Goal: Task Accomplishment & Management: Use online tool/utility

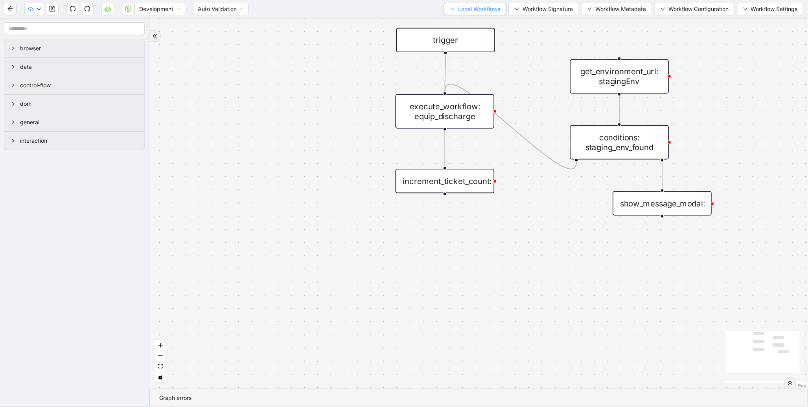
click at [472, 9] on span "Local Workflows" at bounding box center [479, 9] width 42 height 9
click at [465, 22] on span "Select" at bounding box center [471, 24] width 51 height 9
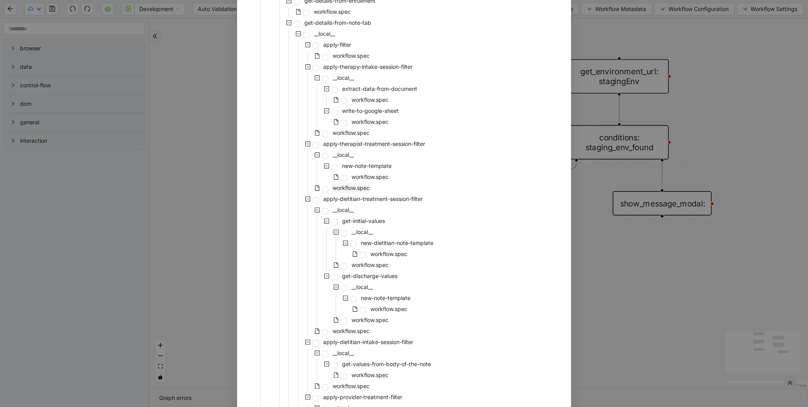
scroll to position [1296, 0]
click at [346, 187] on span "workflow.spec" at bounding box center [351, 189] width 37 height 7
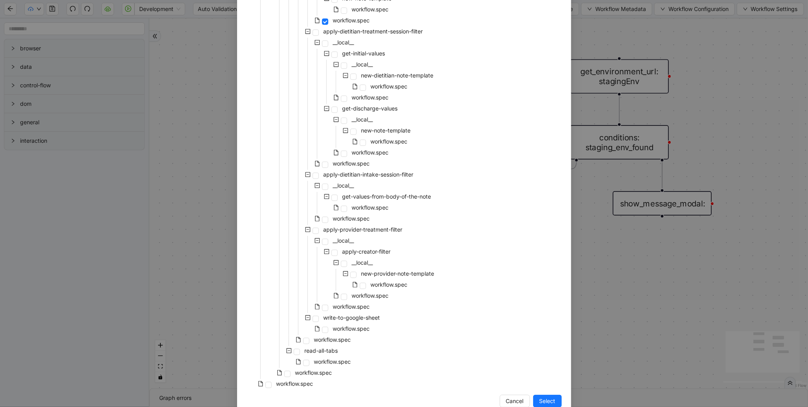
scroll to position [1481, 0]
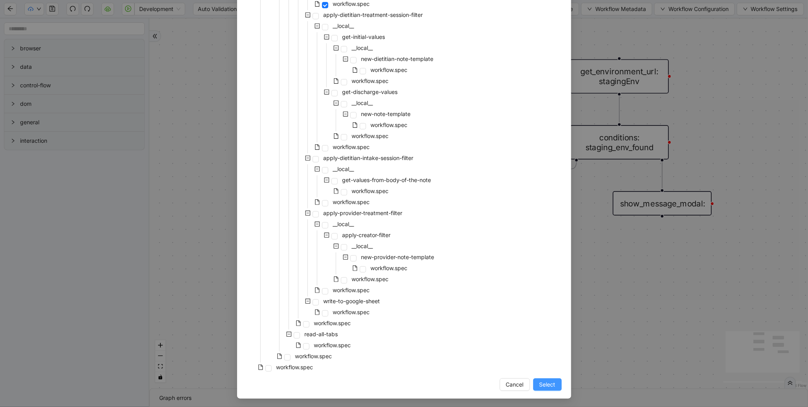
click at [544, 384] on span "Select" at bounding box center [548, 384] width 16 height 9
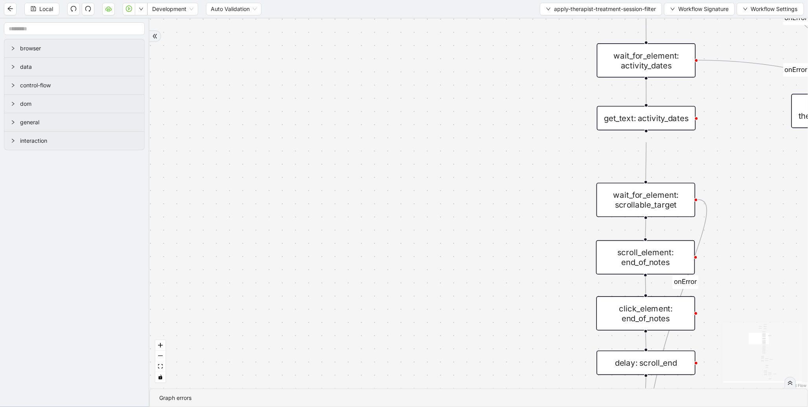
drag, startPoint x: 478, startPoint y: 286, endPoint x: 393, endPoint y: 255, distance: 90.7
click at [393, 255] on div "therapist_treatment_note_found fallback earliest_date_available fallback most_r…" at bounding box center [478, 203] width 659 height 370
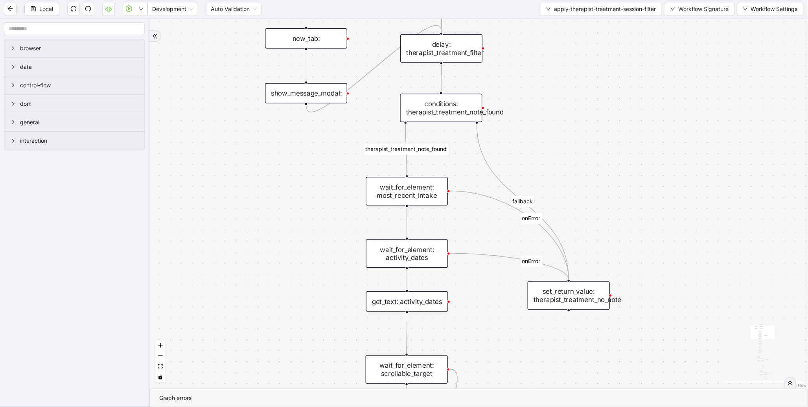
drag, startPoint x: 459, startPoint y: 112, endPoint x: 308, endPoint y: 304, distance: 243.7
click at [308, 304] on div "therapist_treatment_note_found fallback earliest_date_available fallback most_r…" at bounding box center [478, 203] width 659 height 370
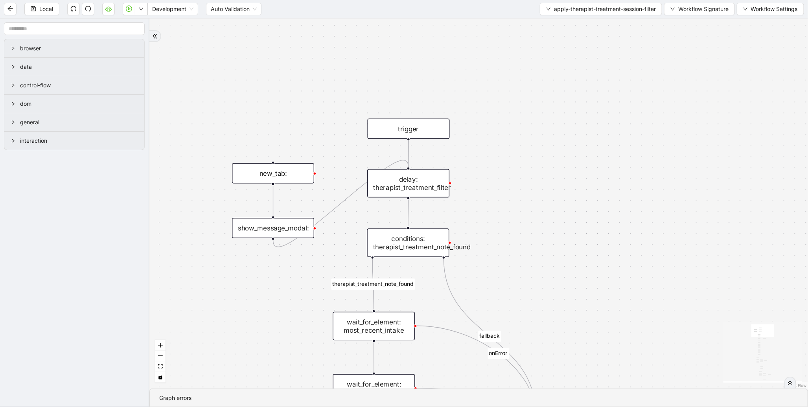
drag, startPoint x: 629, startPoint y: 102, endPoint x: 597, endPoint y: 237, distance: 138.8
click at [597, 237] on div "therapist_treatment_note_found fallback earliest_date_available fallback most_r…" at bounding box center [478, 203] width 659 height 370
drag, startPoint x: 543, startPoint y: 259, endPoint x: 568, endPoint y: 152, distance: 109.8
click at [566, 155] on div "therapist_treatment_note_found fallback earliest_date_available fallback most_r…" at bounding box center [478, 203] width 659 height 370
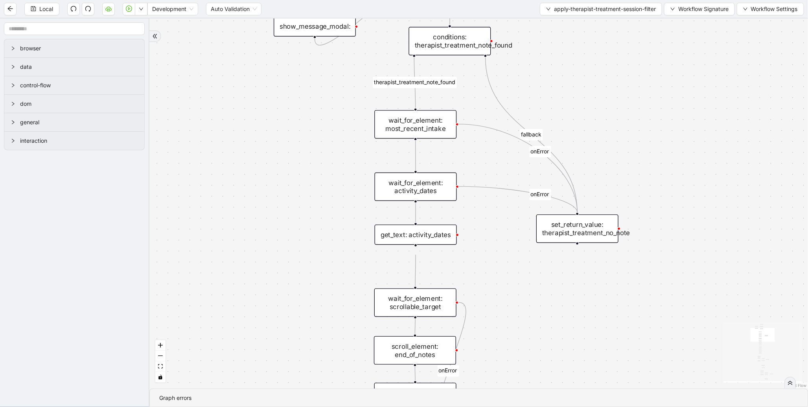
drag, startPoint x: 305, startPoint y: 269, endPoint x: 323, endPoint y: 172, distance: 99.2
click at [323, 172] on div "therapist_treatment_note_found fallback earliest_date_available fallback most_r…" at bounding box center [478, 203] width 659 height 370
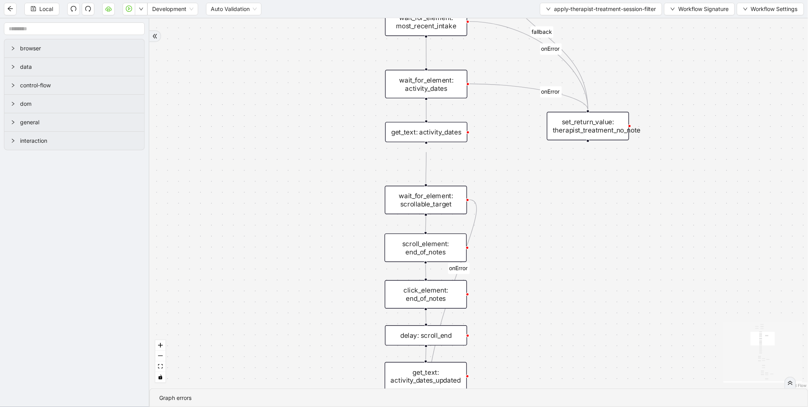
drag, startPoint x: 317, startPoint y: 243, endPoint x: 325, endPoint y: 149, distance: 93.6
click at [328, 138] on div "therapist_treatment_note_found fallback earliest_date_available fallback most_r…" at bounding box center [478, 203] width 659 height 370
drag, startPoint x: 309, startPoint y: 236, endPoint x: 353, endPoint y: 89, distance: 153.6
click at [353, 89] on div "therapist_treatment_note_found fallback earliest_date_available fallback most_r…" at bounding box center [478, 203] width 659 height 370
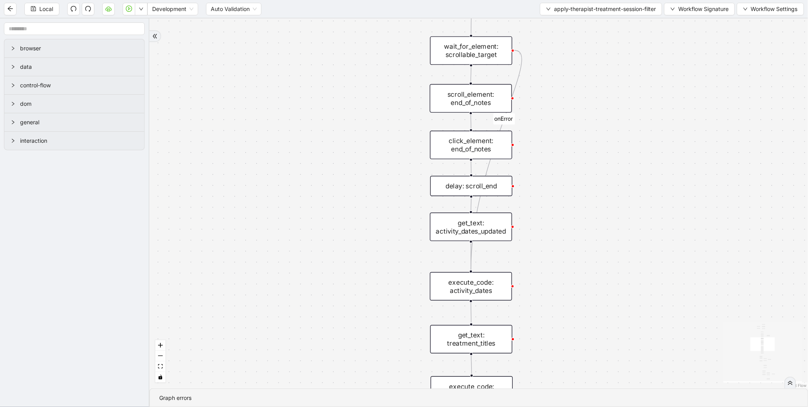
drag, startPoint x: 343, startPoint y: 216, endPoint x: 349, endPoint y: 36, distance: 180.7
click at [349, 37] on div "therapist_treatment_note_found fallback earliest_date_available fallback most_r…" at bounding box center [478, 203] width 659 height 370
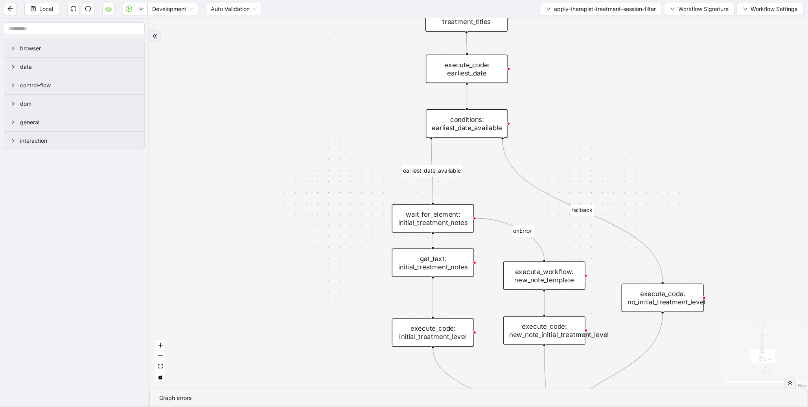
drag, startPoint x: 351, startPoint y: 182, endPoint x: 340, endPoint y: 42, distance: 140.9
click at [340, 32] on div "therapist_treatment_note_found fallback earliest_date_available fallback most_r…" at bounding box center [478, 203] width 659 height 370
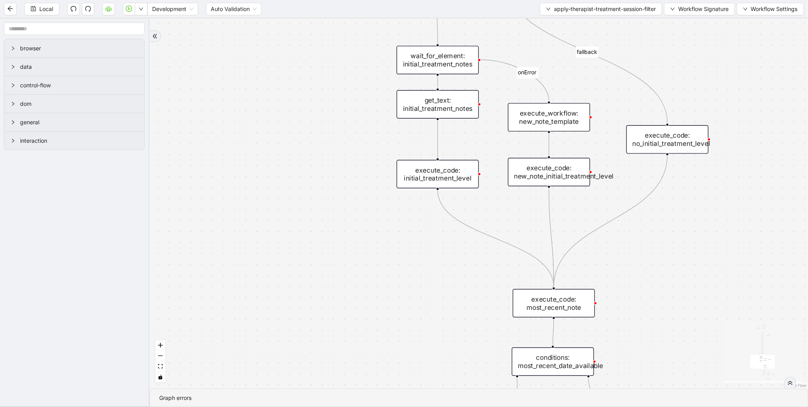
drag, startPoint x: 347, startPoint y: 173, endPoint x: 358, endPoint y: 30, distance: 144.4
click at [355, 6] on section "Local Development Auto Validation apply-therapist-treatment-session-filter Work…" at bounding box center [404, 203] width 808 height 407
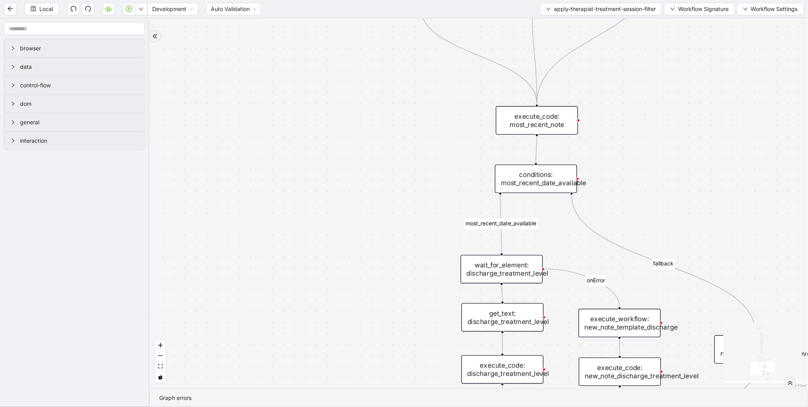
drag, startPoint x: 342, startPoint y: 64, endPoint x: 336, endPoint y: 21, distance: 43.3
click at [336, 21] on div "therapist_treatment_note_found fallback earliest_date_available fallback most_r…" at bounding box center [478, 203] width 659 height 370
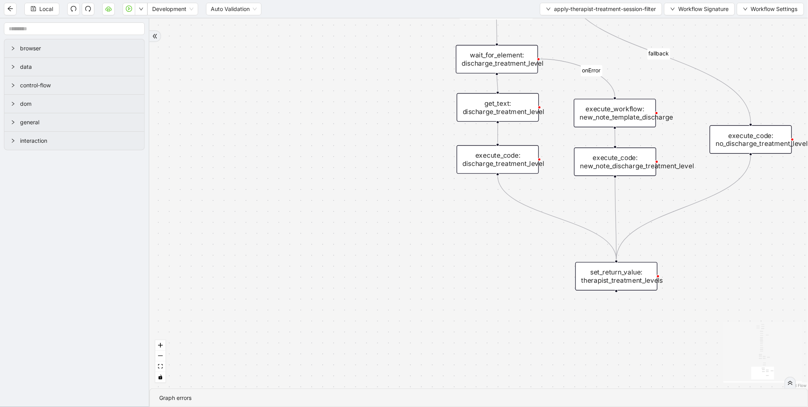
drag, startPoint x: 371, startPoint y: 130, endPoint x: 372, endPoint y: 23, distance: 107.0
click at [371, 0] on section "Local Development Auto Validation apply-therapist-treatment-session-filter Work…" at bounding box center [404, 203] width 808 height 407
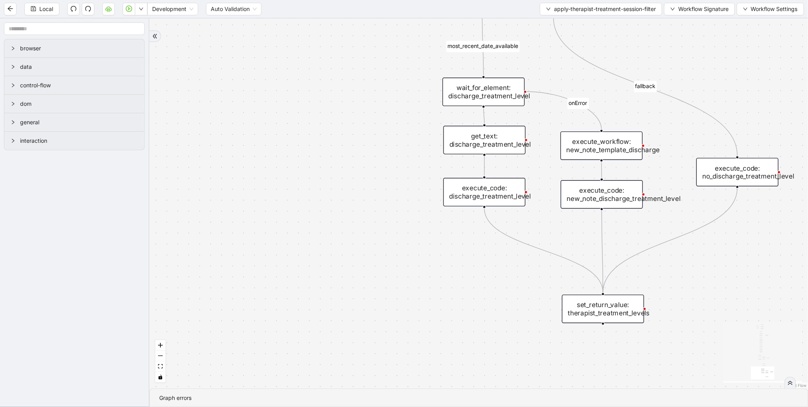
drag, startPoint x: 367, startPoint y: 142, endPoint x: 348, endPoint y: 214, distance: 75.4
click at [348, 214] on div "therapist_treatment_note_found fallback earliest_date_available fallback most_r…" at bounding box center [478, 203] width 659 height 370
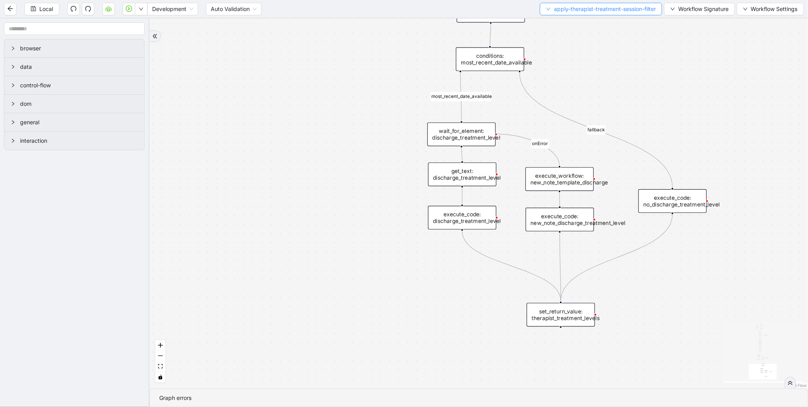
click at [575, 10] on span "apply-therapist-treatment-session-filter" at bounding box center [605, 9] width 102 height 9
click at [564, 25] on span "Select" at bounding box center [598, 24] width 111 height 9
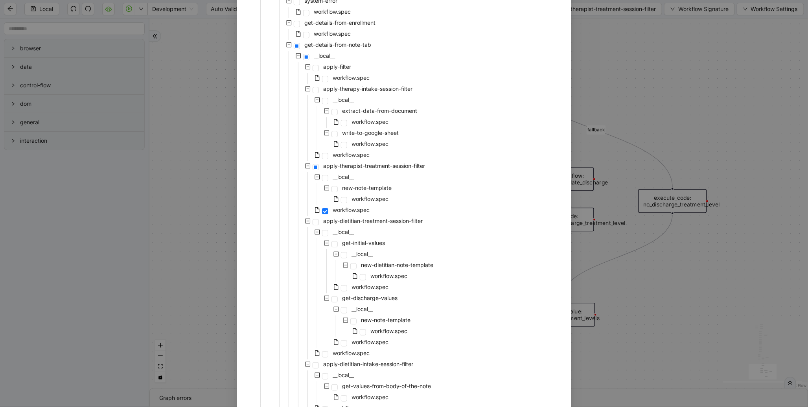
scroll to position [1238, 0]
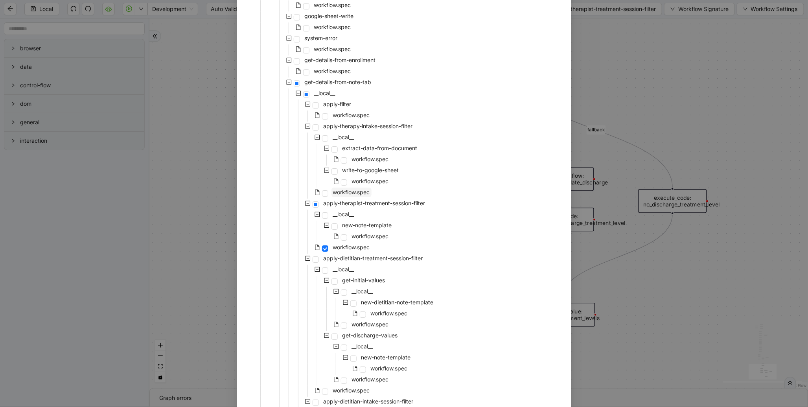
click at [358, 193] on span "workflow.spec" at bounding box center [351, 192] width 37 height 7
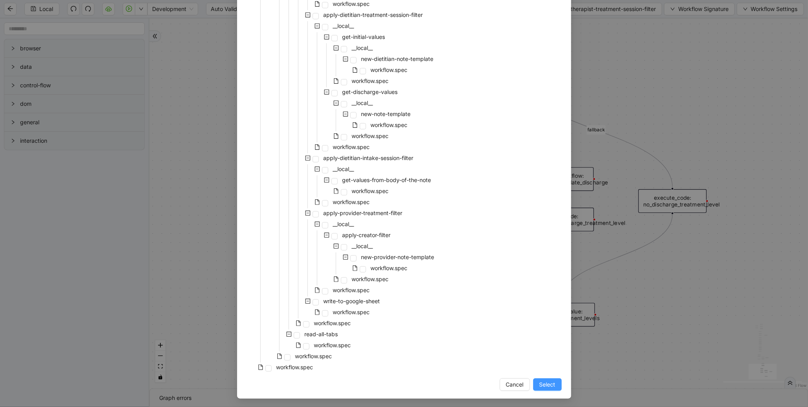
click at [547, 389] on button "Select" at bounding box center [547, 384] width 29 height 13
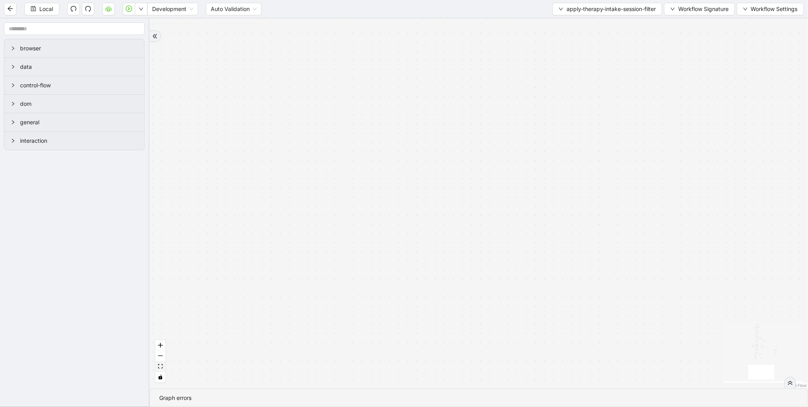
click at [160, 364] on icon "fit view" at bounding box center [160, 366] width 5 height 4
drag, startPoint x: 373, startPoint y: 131, endPoint x: 343, endPoint y: 157, distance: 39.8
click at [343, 157] on div "therapist_intake_note_found fallback success fallback onError onError onError t…" at bounding box center [478, 203] width 659 height 370
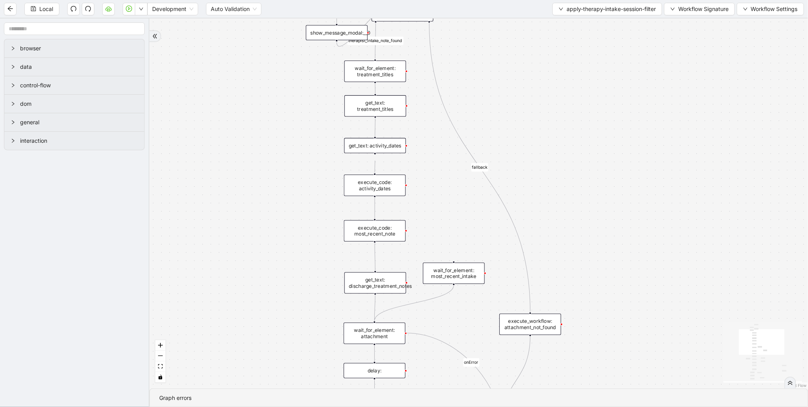
click at [357, 187] on div "execute_code: activity_dates" at bounding box center [375, 185] width 62 height 21
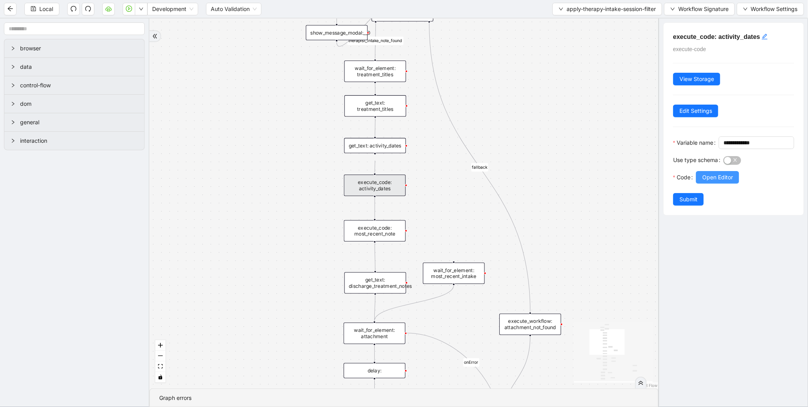
click at [724, 182] on span "Open Editor" at bounding box center [718, 177] width 31 height 9
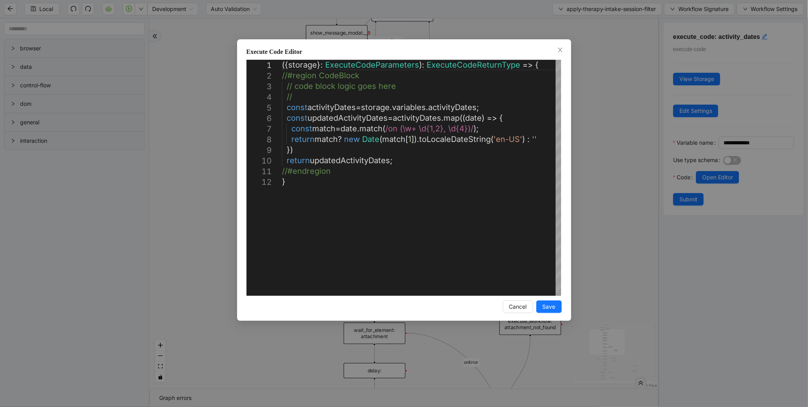
click at [627, 144] on div "**********" at bounding box center [404, 203] width 808 height 407
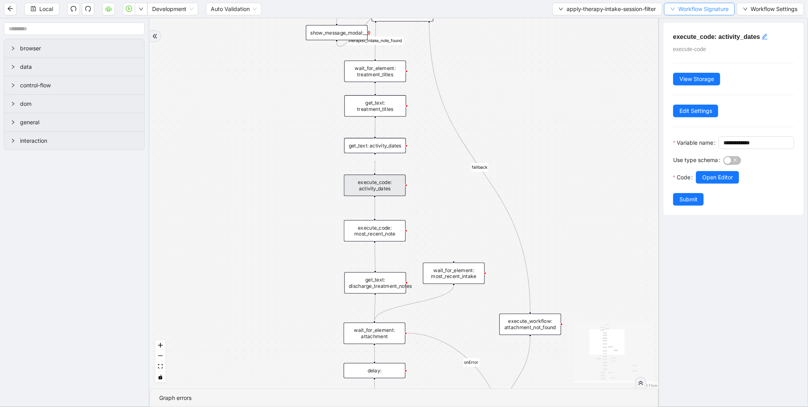
click at [680, 6] on span "Workflow Signature" at bounding box center [704, 9] width 50 height 9
click at [677, 62] on span "Defaults" at bounding box center [699, 61] width 52 height 9
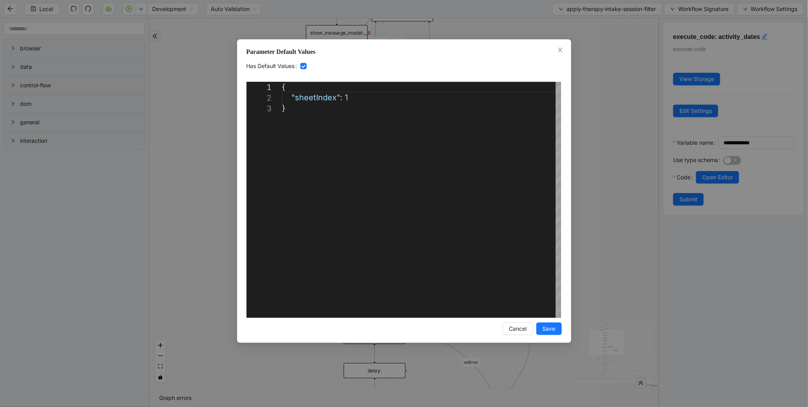
click at [580, 114] on div "**********" at bounding box center [404, 203] width 808 height 407
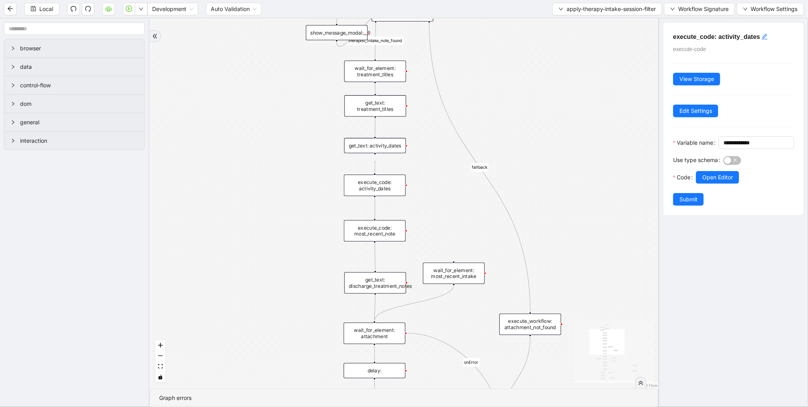
click at [366, 236] on div "execute_code: most_recent_note" at bounding box center [375, 230] width 62 height 21
click at [725, 182] on span "Open Editor" at bounding box center [718, 177] width 31 height 9
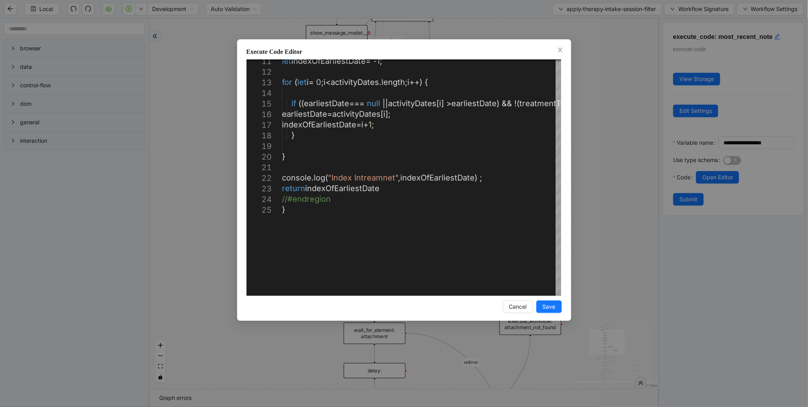
click at [582, 189] on div "**********" at bounding box center [404, 203] width 808 height 407
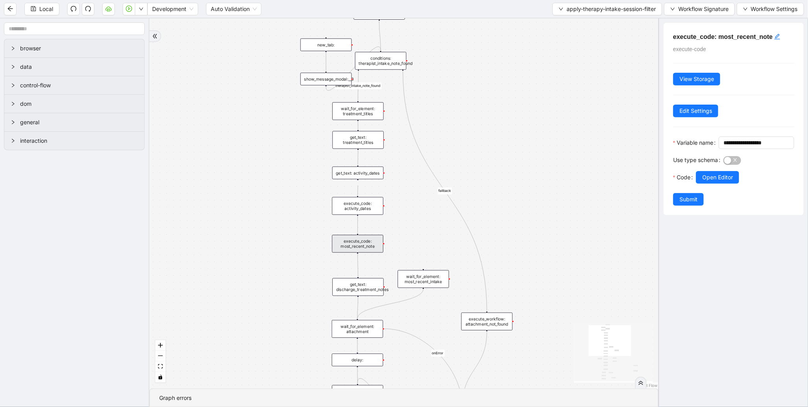
drag, startPoint x: 262, startPoint y: 170, endPoint x: 234, endPoint y: 269, distance: 103.4
click at [234, 270] on div "therapist_intake_note_found fallback success fallback onError onError onError t…" at bounding box center [403, 203] width 509 height 370
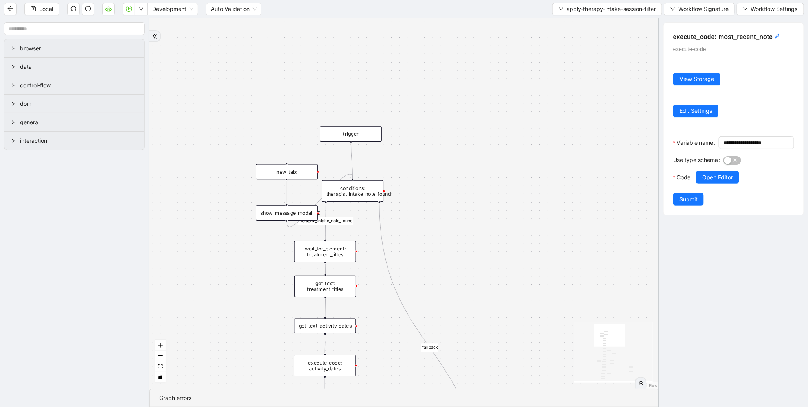
drag, startPoint x: 359, startPoint y: 118, endPoint x: 435, endPoint y: 143, distance: 80.1
click at [435, 143] on div "therapist_intake_note_found fallback success fallback onError onError onError t…" at bounding box center [403, 203] width 509 height 370
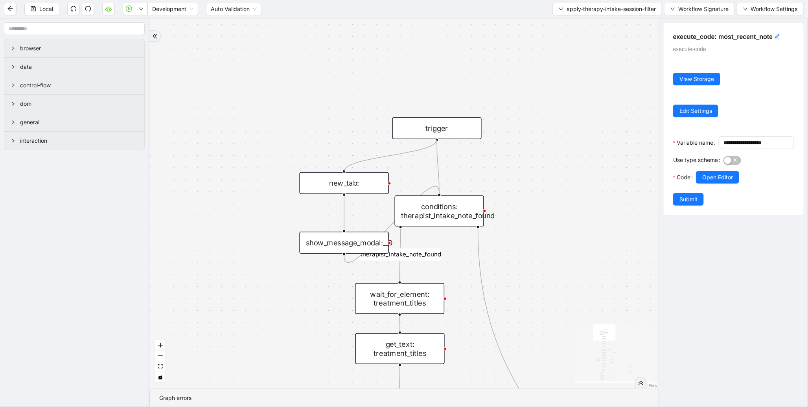
drag, startPoint x: 437, startPoint y: 138, endPoint x: 344, endPoint y: 178, distance: 101.0
click at [365, 188] on div "new_tab:" at bounding box center [344, 183] width 89 height 22
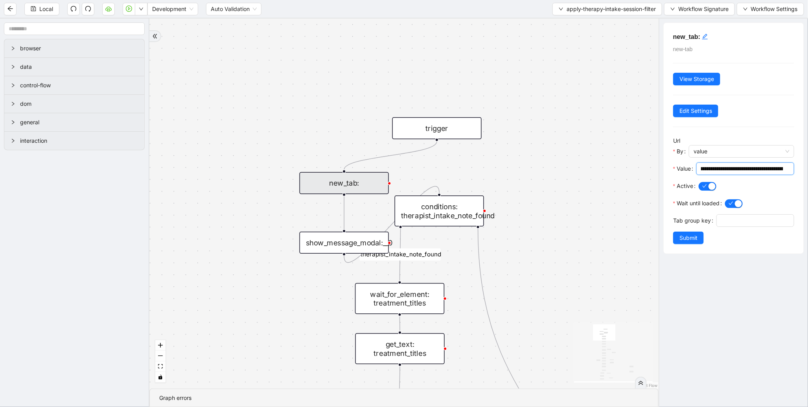
scroll to position [0, 138]
drag, startPoint x: 746, startPoint y: 171, endPoint x: 798, endPoint y: 170, distance: 51.5
click at [798, 170] on div "**********" at bounding box center [734, 138] width 140 height 231
click at [140, 28] on li "Run local workflow" at bounding box center [116, 24] width 57 height 13
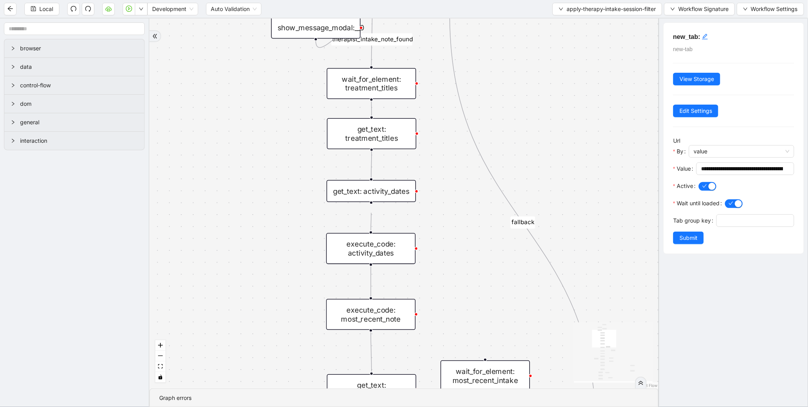
drag, startPoint x: 249, startPoint y: 164, endPoint x: 231, endPoint y: 85, distance: 80.3
click at [231, 81] on div "therapist_intake_note_found fallback success fallback onError onError onError t…" at bounding box center [403, 203] width 509 height 370
drag, startPoint x: 221, startPoint y: 227, endPoint x: 230, endPoint y: 34, distance: 193.3
click at [229, 38] on div "therapist_intake_note_found fallback success fallback onError onError onError t…" at bounding box center [403, 203] width 509 height 370
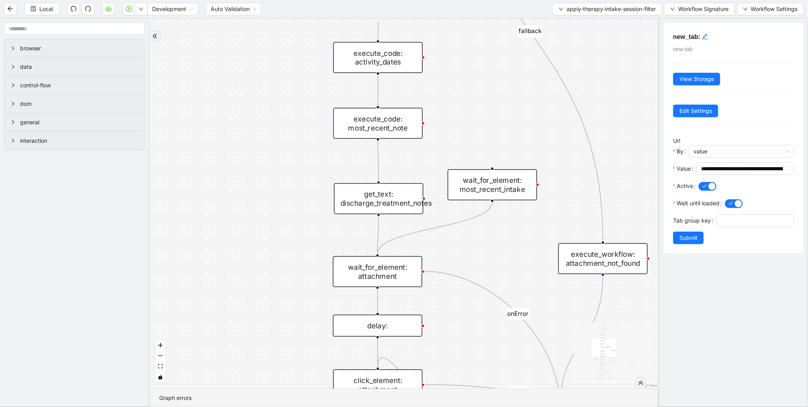
click at [395, 129] on div "execute_code: most_recent_note" at bounding box center [378, 123] width 89 height 31
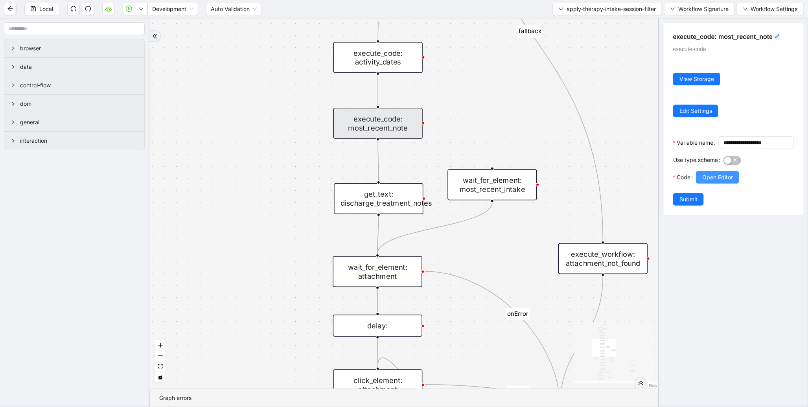
click at [705, 182] on span "Open Editor" at bounding box center [718, 177] width 31 height 9
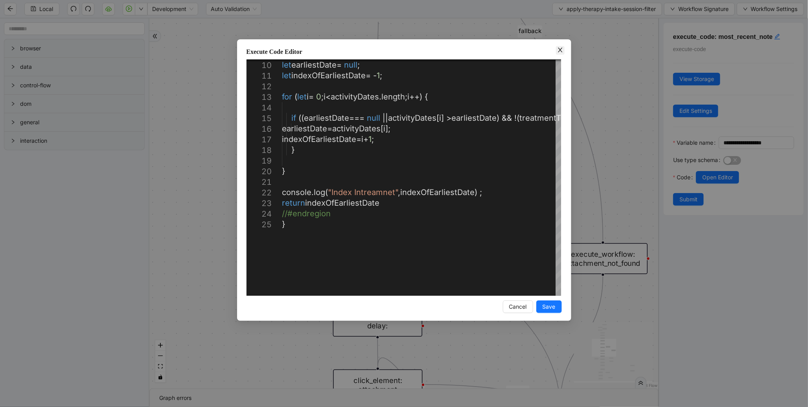
click at [559, 50] on icon "close" at bounding box center [560, 50] width 6 height 6
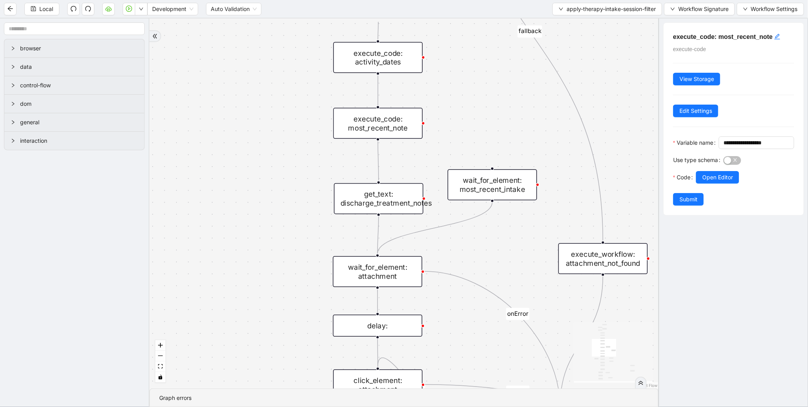
click at [407, 210] on div "get_text: discharge_treatment_notes" at bounding box center [378, 198] width 89 height 31
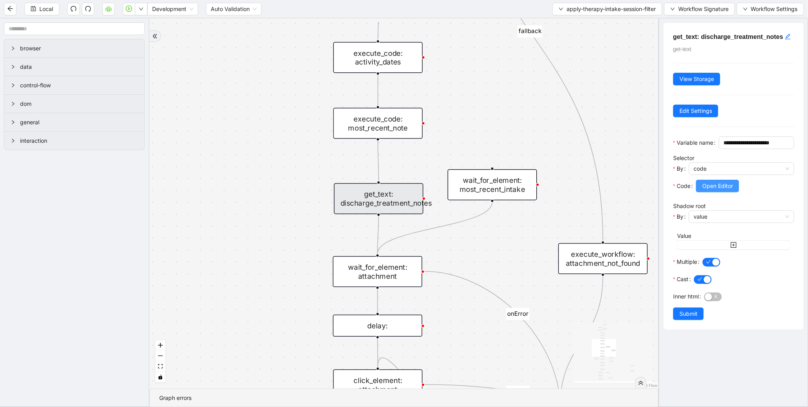
click at [714, 190] on span "Open Editor" at bounding box center [718, 186] width 31 height 9
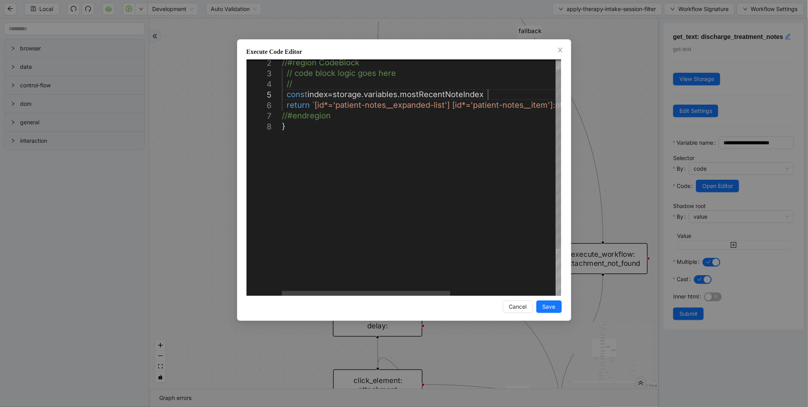
scroll to position [0, 4]
click at [498, 95] on div "//#region CodeBlock // code block logic goes here // const index = storage . va…" at bounding box center [509, 202] width 454 height 310
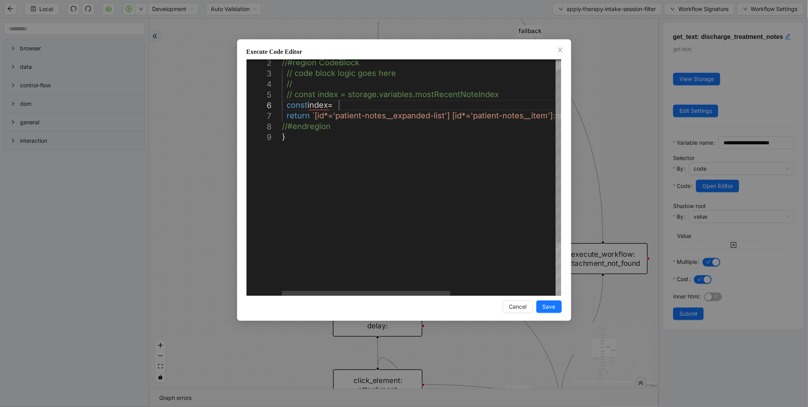
scroll to position [53, 79]
type textarea "**********"
click at [547, 311] on button "Save" at bounding box center [550, 307] width 26 height 13
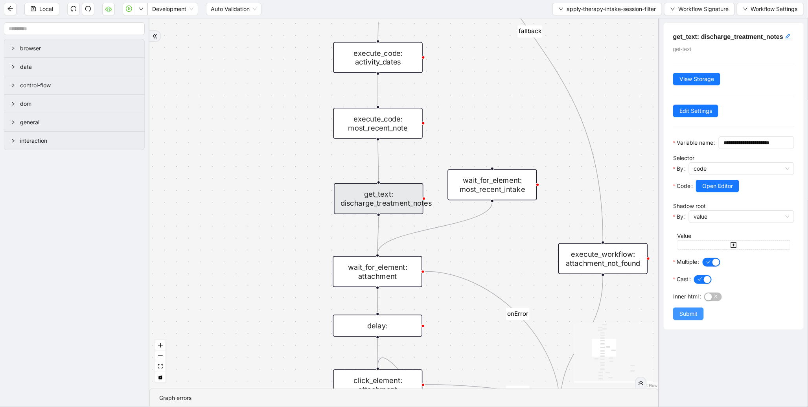
click at [691, 318] on span "Submit" at bounding box center [689, 314] width 18 height 9
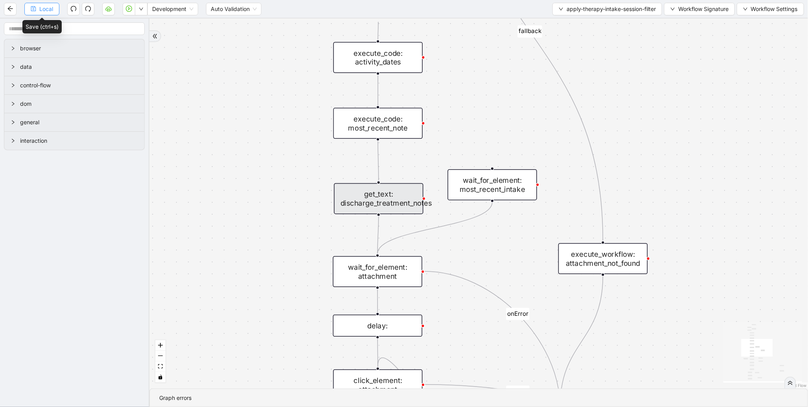
click at [45, 10] on span "Local" at bounding box center [46, 9] width 14 height 9
click at [131, 25] on span "Run local workflow" at bounding box center [116, 24] width 48 height 9
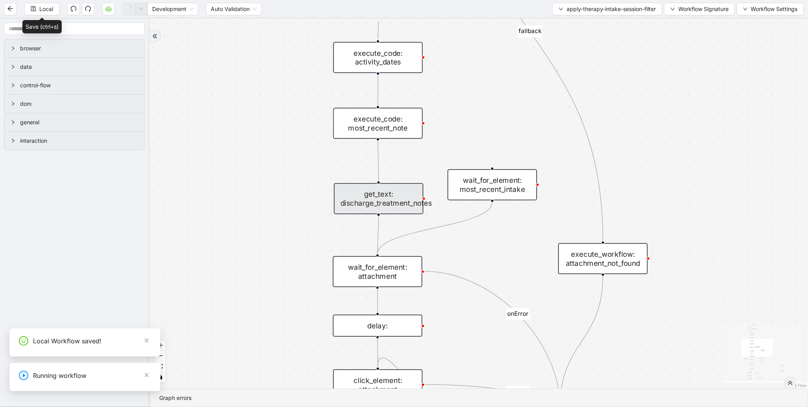
scroll to position [0, 0]
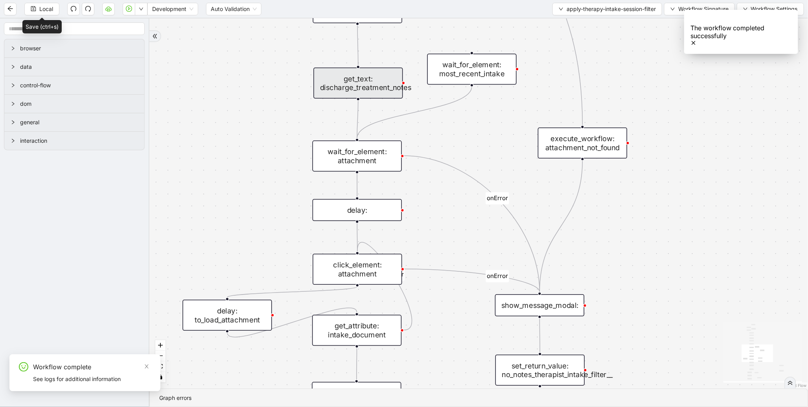
drag, startPoint x: 249, startPoint y: 192, endPoint x: 246, endPoint y: 126, distance: 65.8
click at [246, 126] on div "therapist_intake_note_found fallback success fallback onError onError onError t…" at bounding box center [478, 203] width 659 height 370
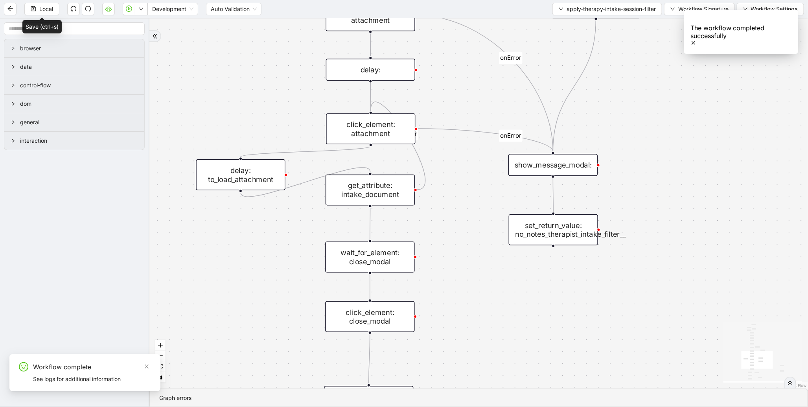
drag, startPoint x: 262, startPoint y: 229, endPoint x: 275, endPoint y: 95, distance: 134.8
click at [275, 95] on div "therapist_intake_note_found fallback success fallback onError onError onError t…" at bounding box center [478, 203] width 659 height 370
click at [371, 122] on div "click_element: attachment" at bounding box center [370, 128] width 89 height 31
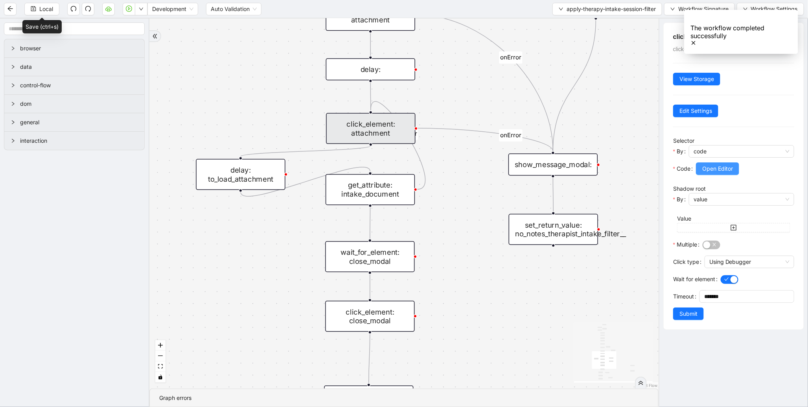
click at [722, 174] on button "Open Editor" at bounding box center [717, 168] width 43 height 13
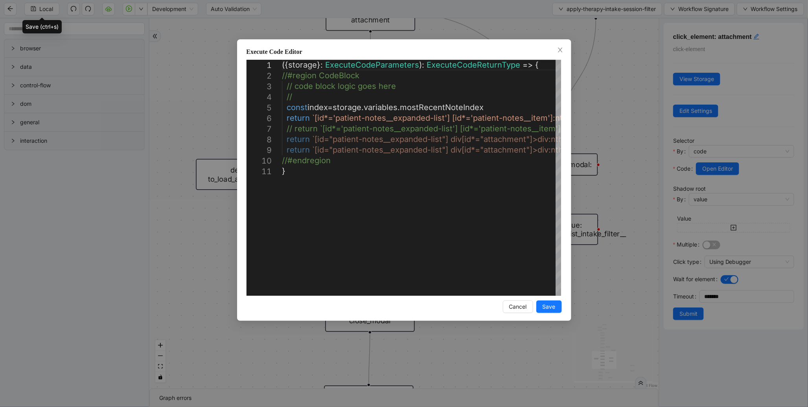
click at [638, 114] on div "Execute Code Editor 1 2 3 4 5 6 7 8 9 10 11 ({ storage }: ExecuteCodeParameters…" at bounding box center [404, 203] width 808 height 407
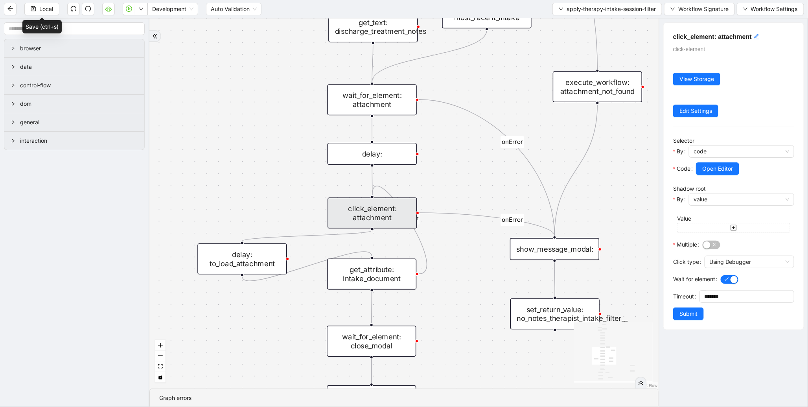
drag, startPoint x: 274, startPoint y: 101, endPoint x: 271, endPoint y: 248, distance: 146.8
click at [271, 248] on div "therapist_intake_note_found fallback success fallback onError onError onError t…" at bounding box center [403, 203] width 509 height 370
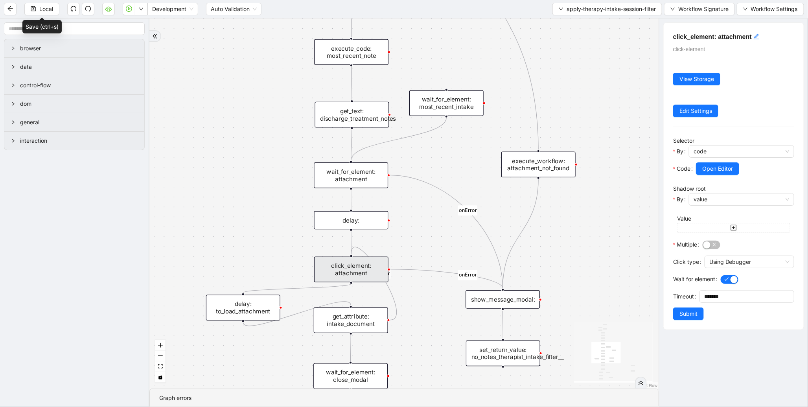
drag, startPoint x: 280, startPoint y: 149, endPoint x: 283, endPoint y: 166, distance: 17.3
click at [280, 166] on div "therapist_intake_note_found fallback success fallback onError onError onError t…" at bounding box center [403, 203] width 509 height 370
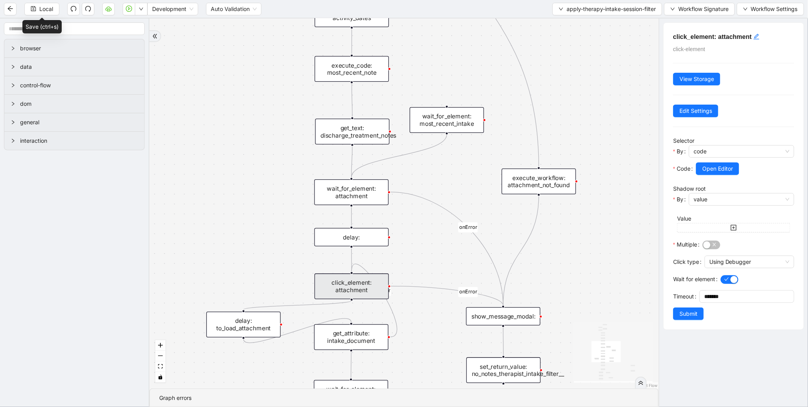
click at [360, 135] on div "get_text: discharge_treatment_notes" at bounding box center [352, 132] width 74 height 26
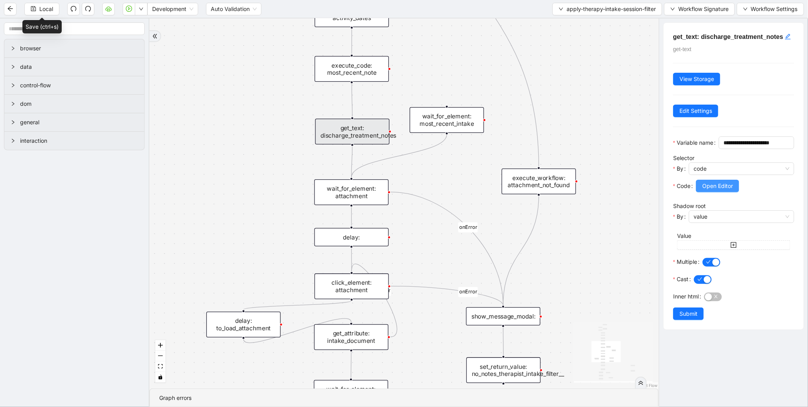
click at [705, 192] on button "Open Editor" at bounding box center [717, 186] width 43 height 13
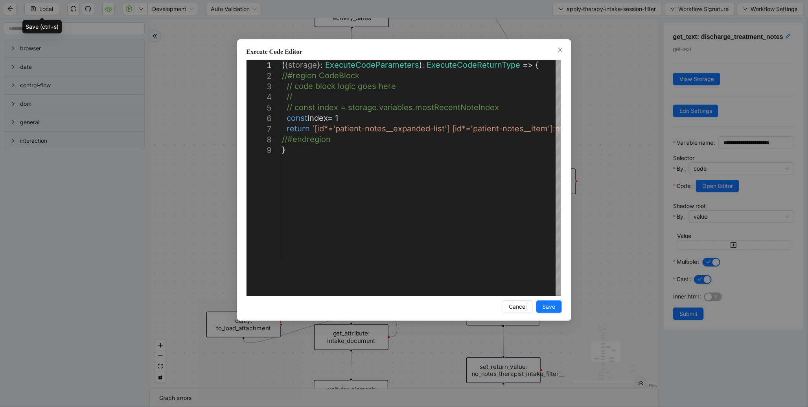
click at [608, 157] on div "**********" at bounding box center [404, 203] width 808 height 407
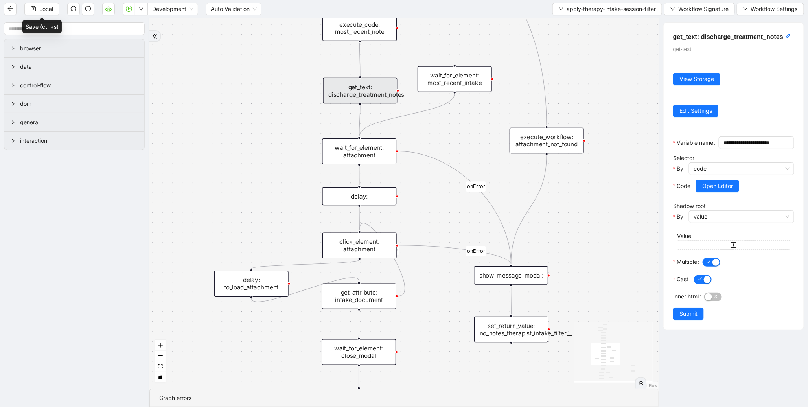
drag, startPoint x: 252, startPoint y: 212, endPoint x: 279, endPoint y: 154, distance: 63.2
click at [266, 146] on div "therapist_intake_note_found fallback success fallback onError onError onError t…" at bounding box center [403, 203] width 509 height 370
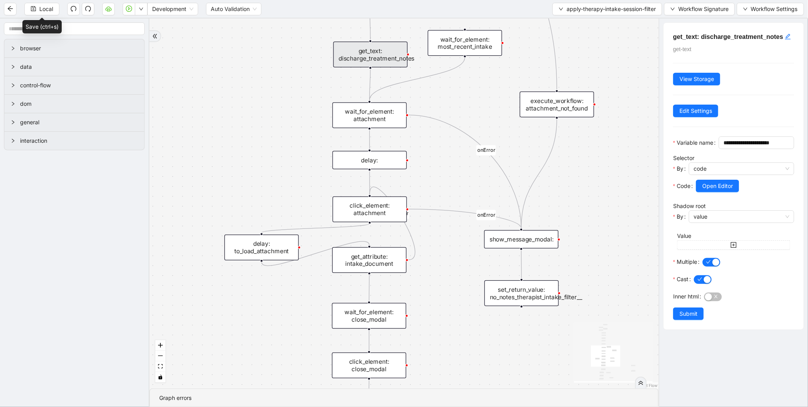
click at [345, 218] on div "click_element: attachment" at bounding box center [370, 210] width 74 height 26
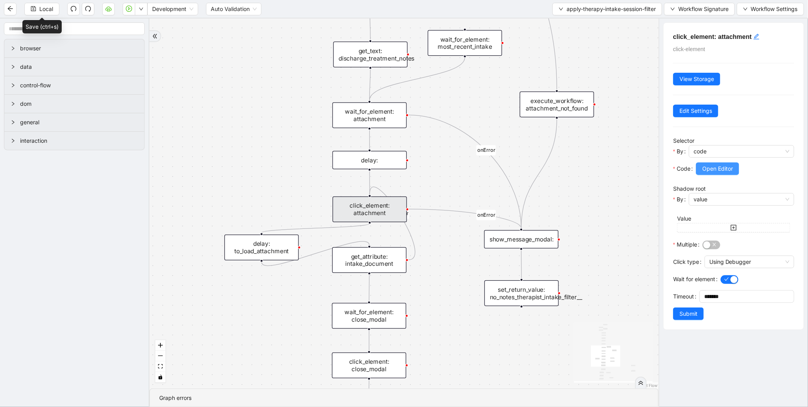
click at [718, 173] on span "Open Editor" at bounding box center [718, 168] width 31 height 9
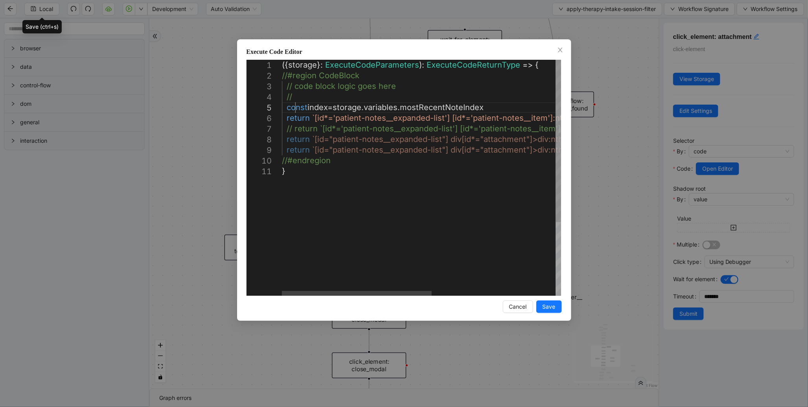
scroll to position [0, 9]
click at [297, 109] on div "({ storage }: ExecuteCodeParameters ): ExecuteCodeReturnType => { //#region Cod…" at bounding box center [537, 231] width 510 height 342
click at [299, 94] on div "( { storage } : ExecuteCodeParameters ): ExecuteCodeReturnType => { //#region C…" at bounding box center [537, 231] width 510 height 342
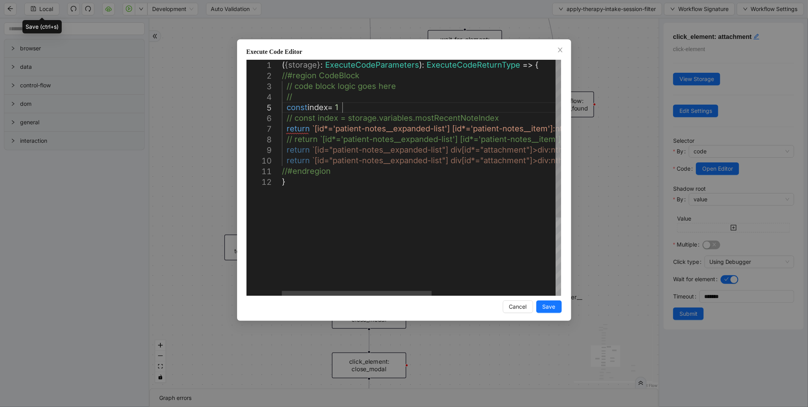
scroll to position [42, 79]
type textarea "**********"
click at [544, 306] on span "Save" at bounding box center [549, 307] width 13 height 9
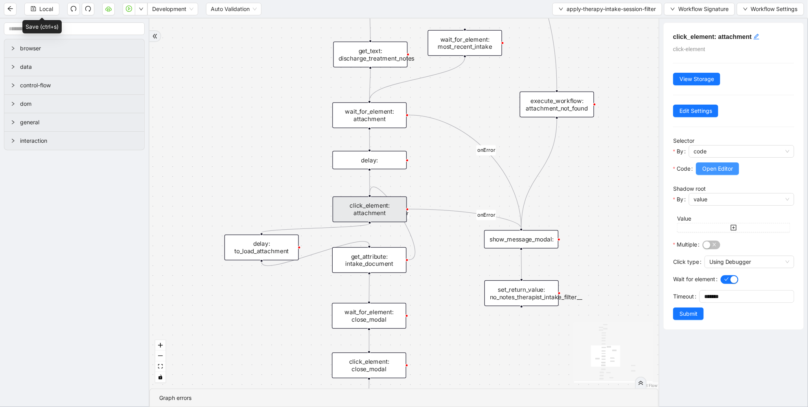
click at [712, 173] on span "Open Editor" at bounding box center [718, 168] width 31 height 9
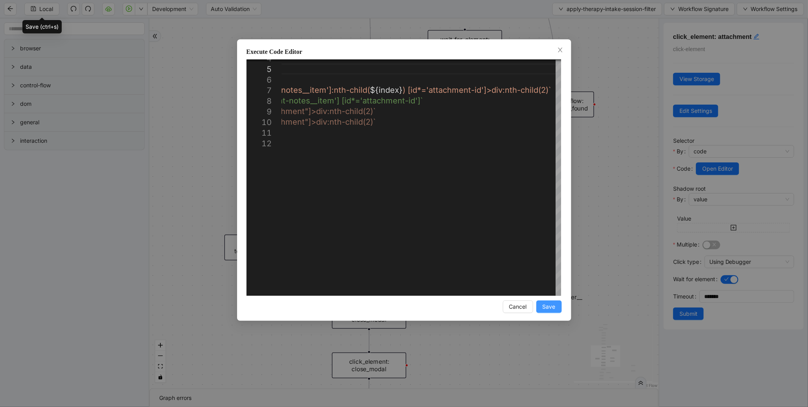
click at [552, 308] on span "Save" at bounding box center [549, 307] width 13 height 9
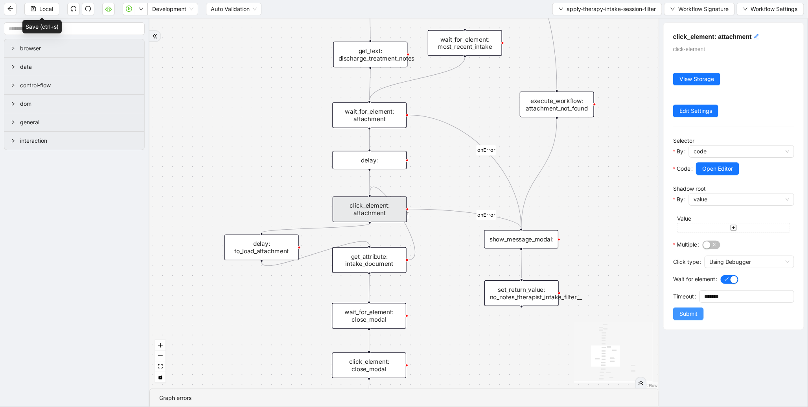
click at [690, 318] on span "Submit" at bounding box center [689, 314] width 18 height 9
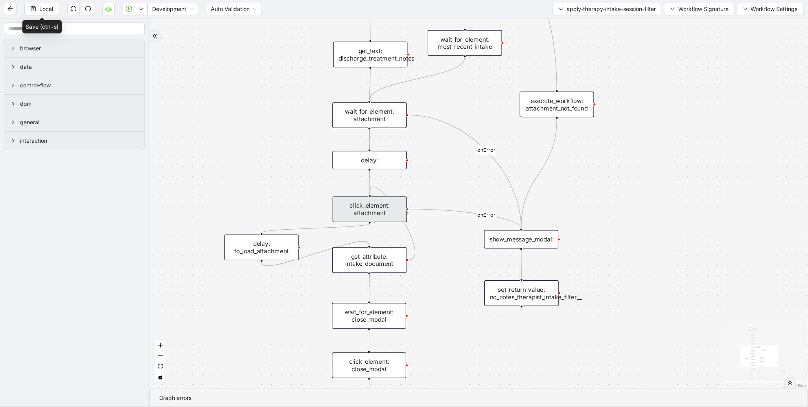
click at [367, 264] on div "get_attribute: intake_document" at bounding box center [369, 260] width 74 height 26
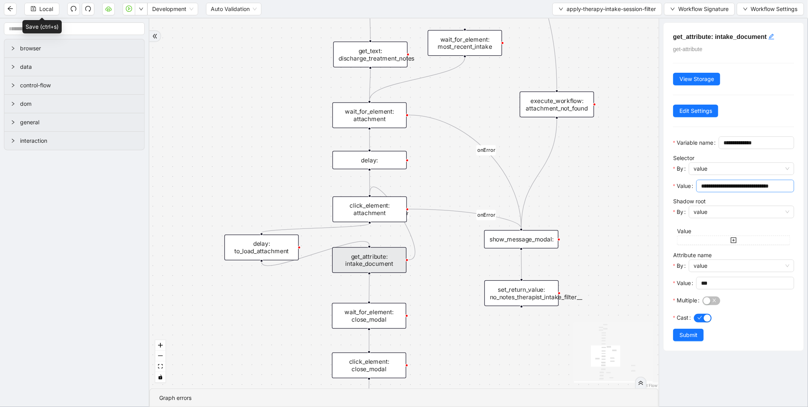
scroll to position [0, 0]
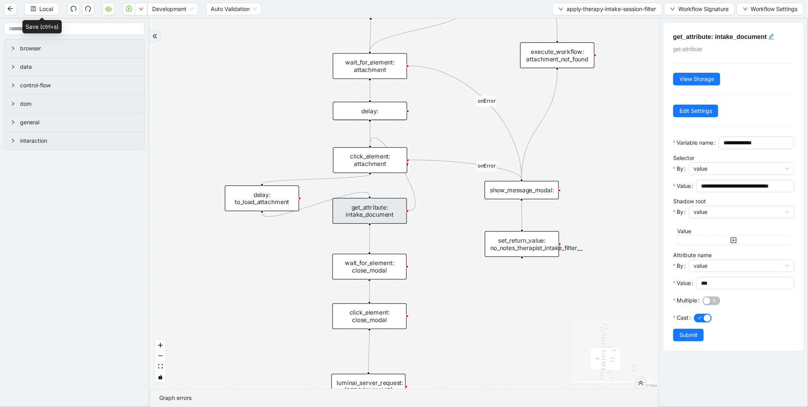
drag, startPoint x: 441, startPoint y: 349, endPoint x: 442, endPoint y: 299, distance: 50.4
click at [442, 299] on div "therapist_intake_note_found fallback success fallback onError onError onError t…" at bounding box center [403, 203] width 509 height 370
click at [135, 24] on span "Run local workflow" at bounding box center [116, 24] width 48 height 9
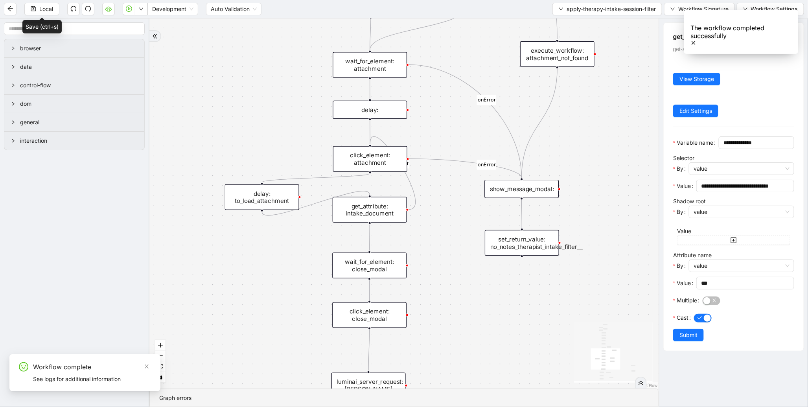
click at [370, 152] on div "click_element: attachment" at bounding box center [370, 159] width 74 height 26
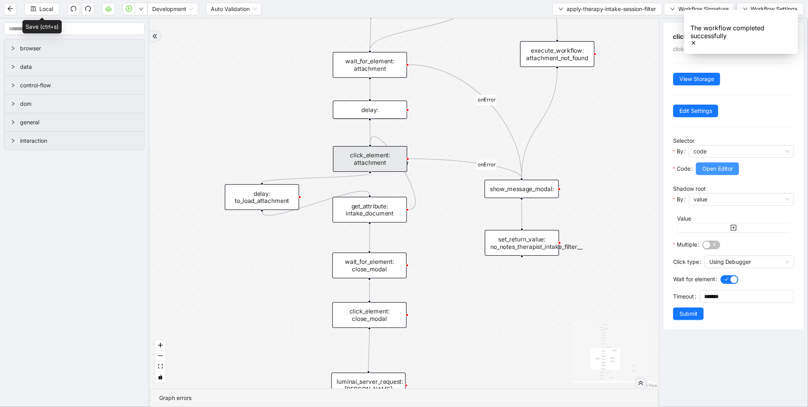
click at [735, 171] on button "Open Editor" at bounding box center [717, 168] width 43 height 13
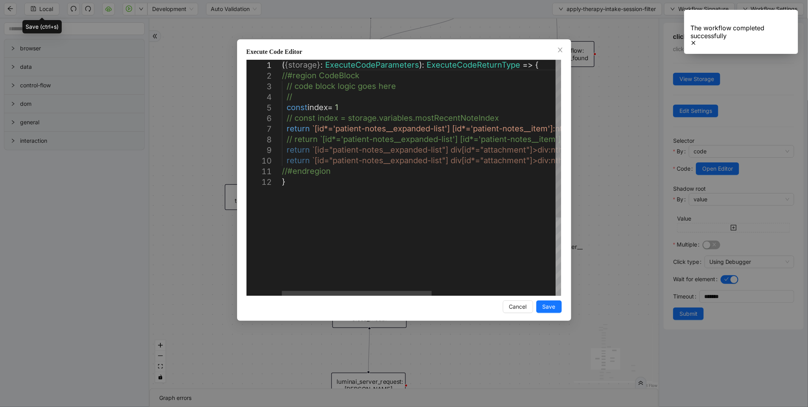
scroll to position [0, 317]
click at [351, 103] on div "( { storage } : ExecuteCodeParameters ): ExecuteCodeReturnType => { //#region C…" at bounding box center [537, 236] width 510 height 353
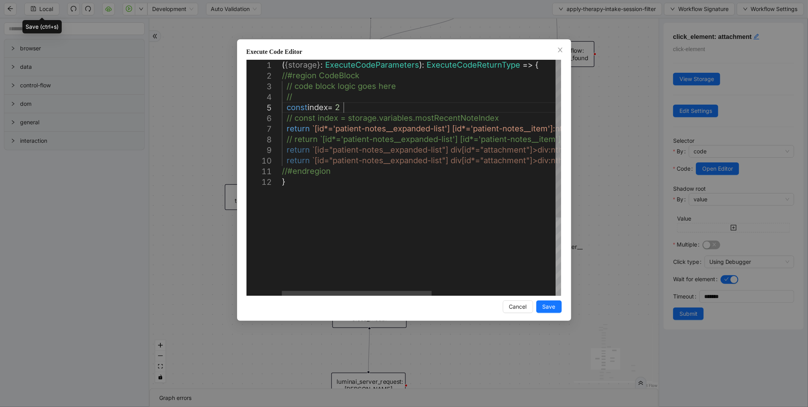
scroll to position [42, 80]
type textarea "**********"
click at [557, 308] on button "Save" at bounding box center [550, 307] width 26 height 13
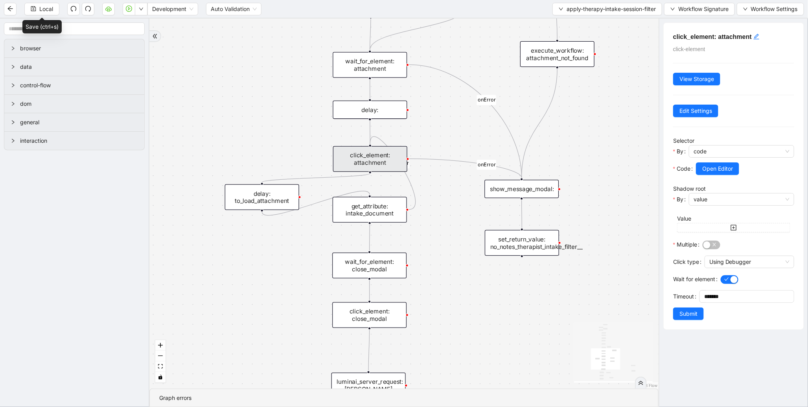
drag, startPoint x: 681, startPoint y: 332, endPoint x: 251, endPoint y: 117, distance: 481.0
click at [681, 320] on button "Submit" at bounding box center [688, 314] width 31 height 13
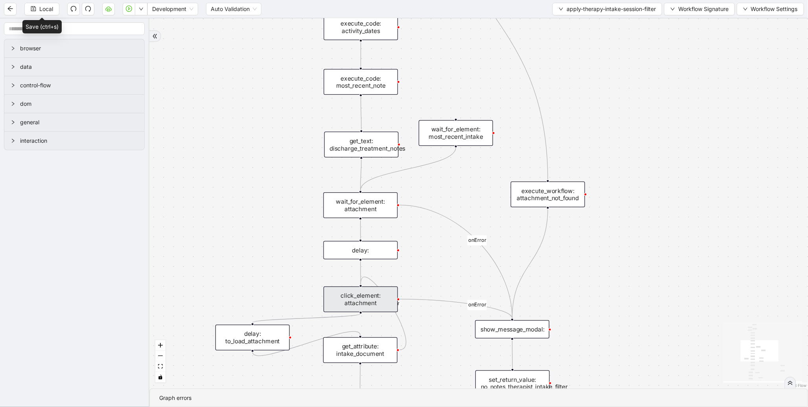
drag, startPoint x: 251, startPoint y: 109, endPoint x: 242, endPoint y: 250, distance: 141.1
click at [242, 250] on div "therapist_intake_note_found fallback success fallback onError onError onError t…" at bounding box center [478, 203] width 659 height 370
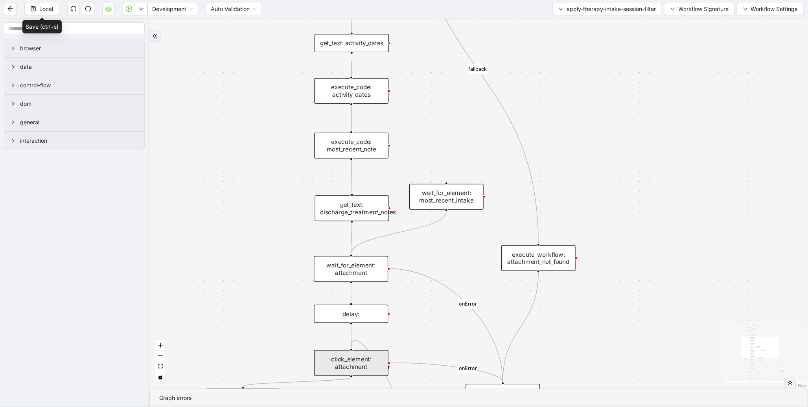
drag, startPoint x: 242, startPoint y: 166, endPoint x: 317, endPoint y: 229, distance: 97.4
click at [235, 227] on div "therapist_intake_note_found fallback success fallback onError onError onError t…" at bounding box center [478, 203] width 659 height 370
click at [357, 219] on div "get_text: discharge_treatment_notes" at bounding box center [352, 211] width 74 height 26
click at [362, 206] on div "get_text: discharge_treatment_notes" at bounding box center [351, 210] width 74 height 26
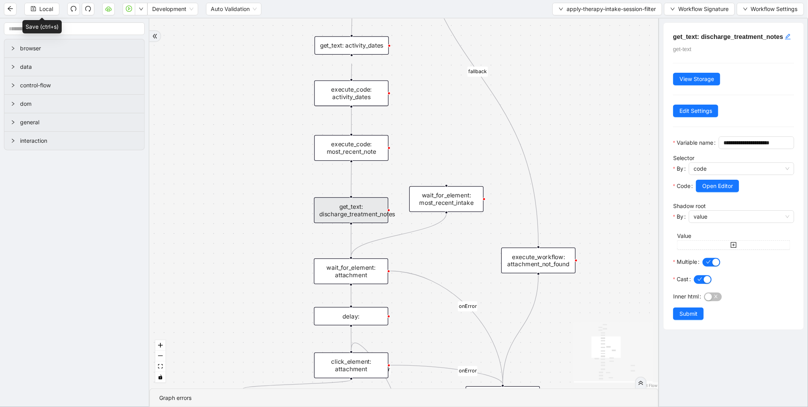
click at [726, 202] on div at bounding box center [745, 196] width 98 height 9
click at [701, 192] on button "Open Editor" at bounding box center [717, 186] width 43 height 13
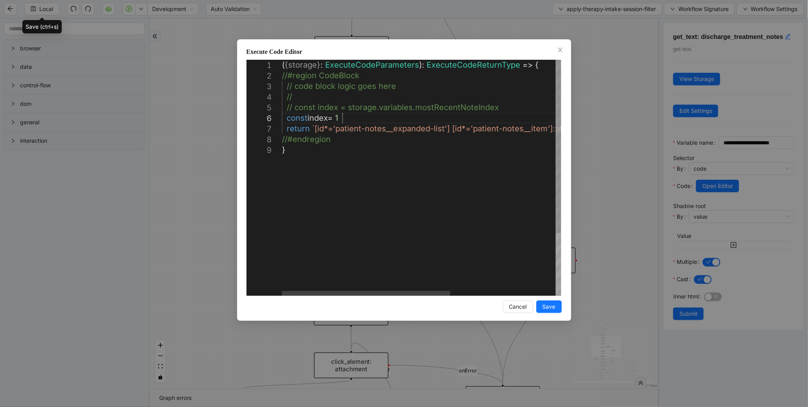
scroll to position [0, 4]
click at [348, 120] on div "( { storage } : ExecuteCodeParameters ): ExecuteCodeReturnType => { //#region C…" at bounding box center [509, 220] width 454 height 321
type textarea "**********"
click at [550, 309] on span "Save" at bounding box center [549, 307] width 13 height 9
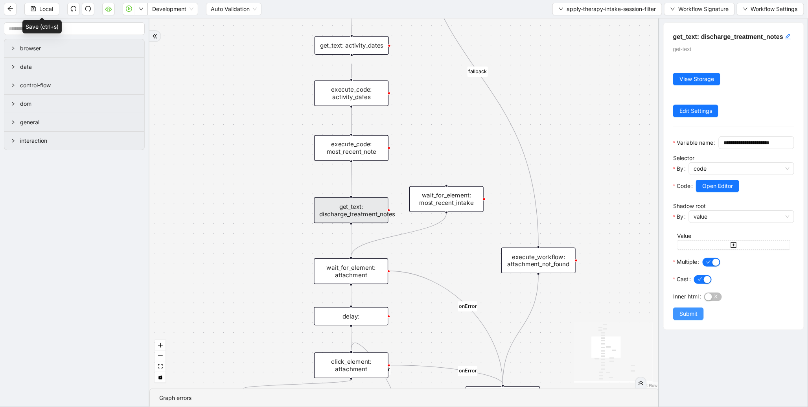
click at [703, 320] on button "Submit" at bounding box center [688, 314] width 31 height 13
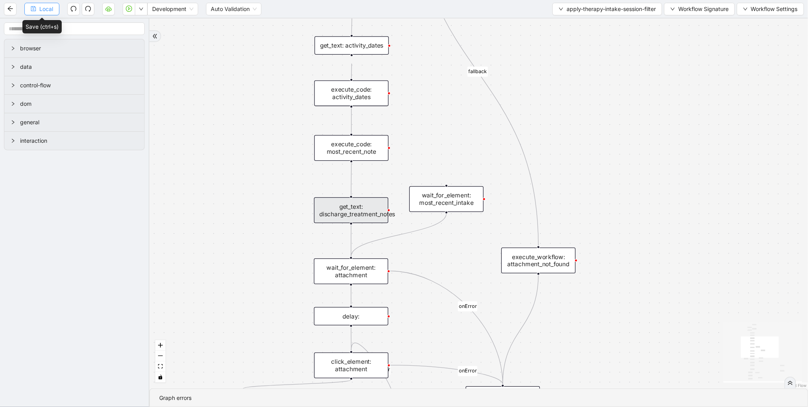
click at [33, 4] on button "Local" at bounding box center [41, 9] width 35 height 13
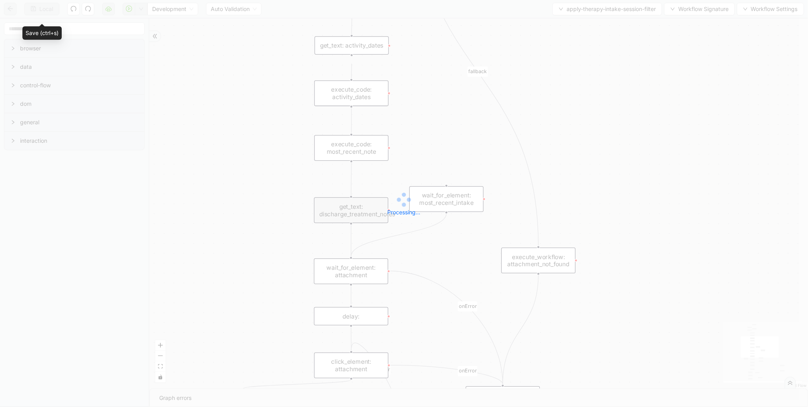
click at [344, 138] on div "Processing..." at bounding box center [404, 203] width 808 height 157
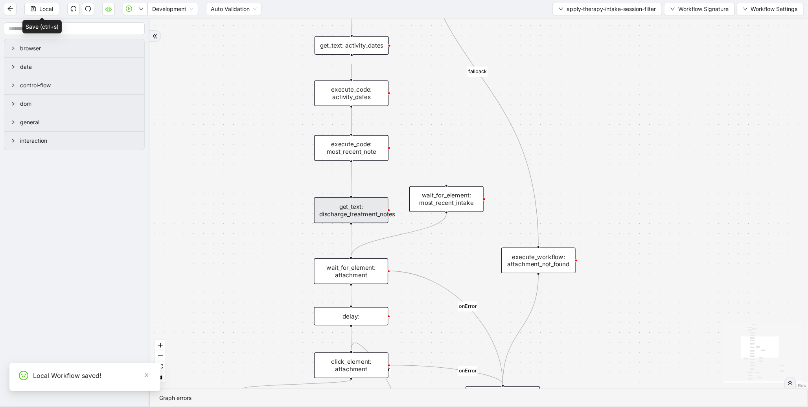
drag, startPoint x: 357, startPoint y: 151, endPoint x: 368, endPoint y: 155, distance: 11.7
click at [358, 154] on div "execute_code: most_recent_note" at bounding box center [351, 148] width 74 height 26
click at [369, 153] on div "execute_code: most_recent_note" at bounding box center [351, 149] width 74 height 26
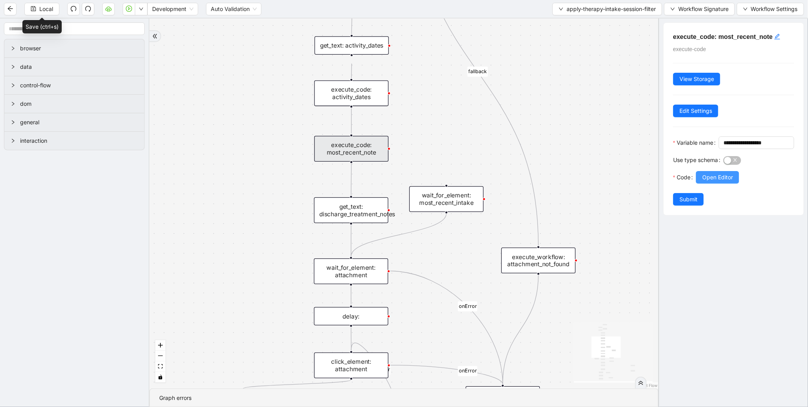
click at [720, 182] on span "Open Editor" at bounding box center [718, 177] width 31 height 9
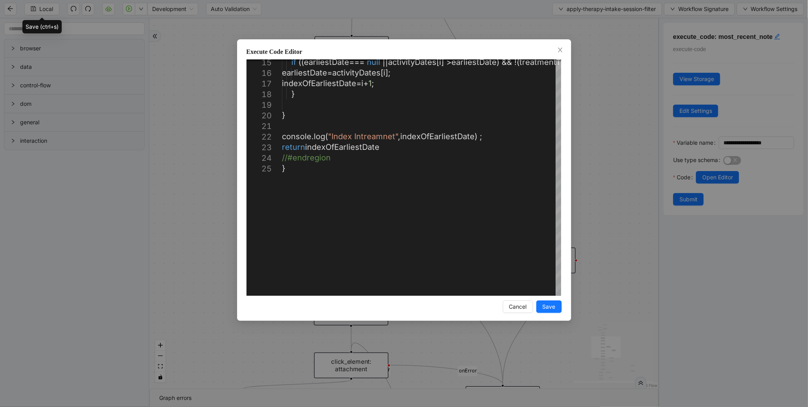
click at [626, 201] on div "**********" at bounding box center [404, 203] width 808 height 407
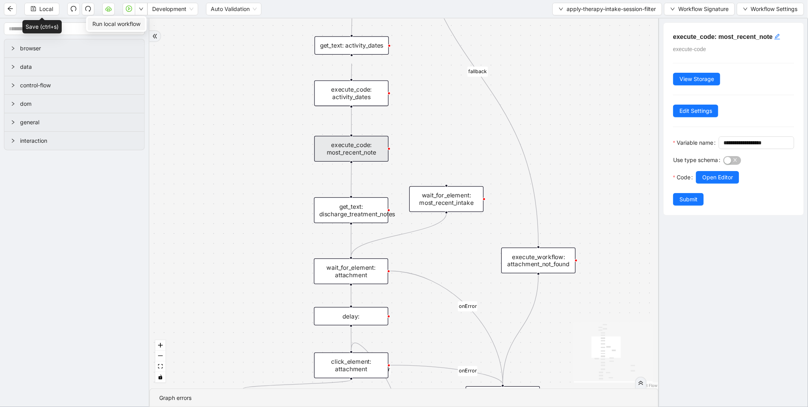
click at [134, 22] on span "Run local workflow" at bounding box center [116, 24] width 48 height 9
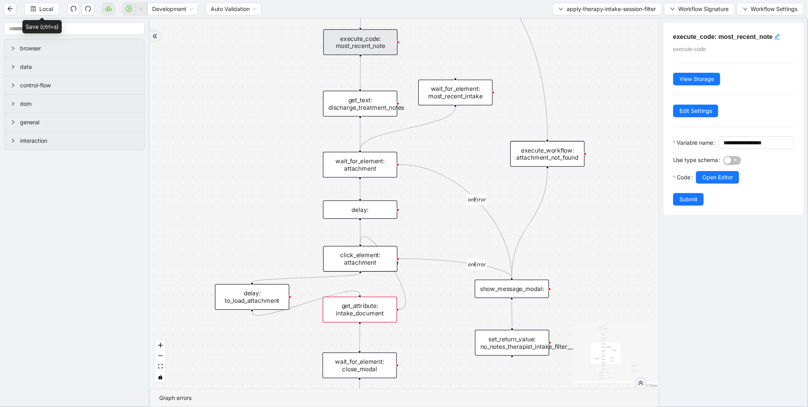
drag, startPoint x: 281, startPoint y: 183, endPoint x: 278, endPoint y: 67, distance: 116.5
click at [279, 77] on div "therapist_intake_note_found fallback success fallback onError onError onError t…" at bounding box center [403, 203] width 509 height 370
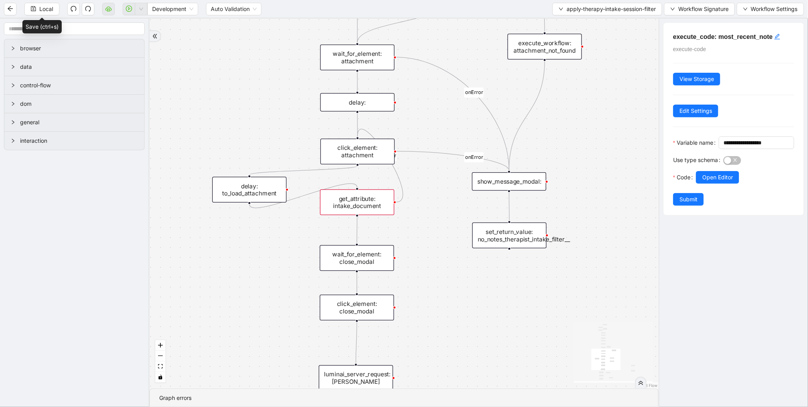
drag, startPoint x: 278, startPoint y: 116, endPoint x: 277, endPoint y: 103, distance: 12.3
click at [277, 99] on div "therapist_intake_note_found fallback success fallback onError onError onError t…" at bounding box center [403, 203] width 509 height 370
click at [392, 207] on div "get_attribute: intake_document" at bounding box center [357, 203] width 74 height 26
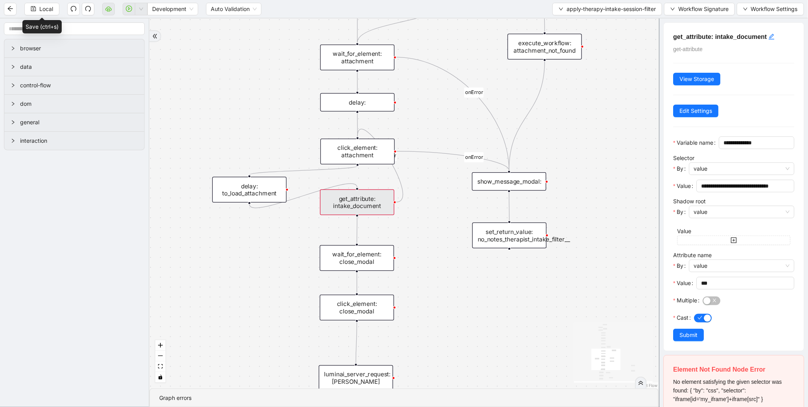
click at [360, 139] on div "click_element: attachment" at bounding box center [358, 152] width 74 height 26
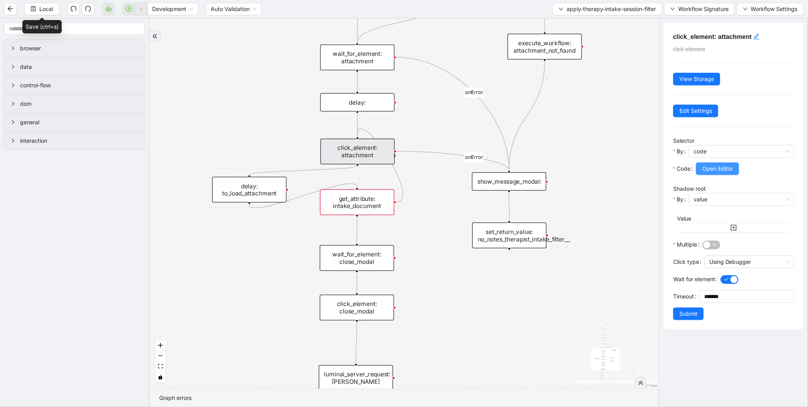
click at [711, 168] on span "Open Editor" at bounding box center [718, 168] width 31 height 9
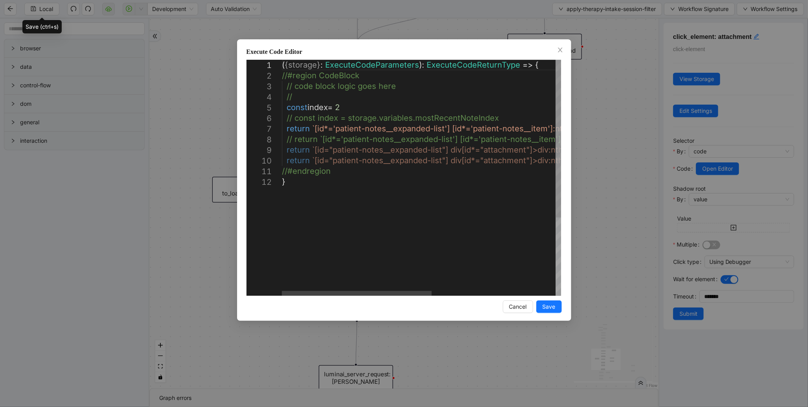
type textarea "**********"
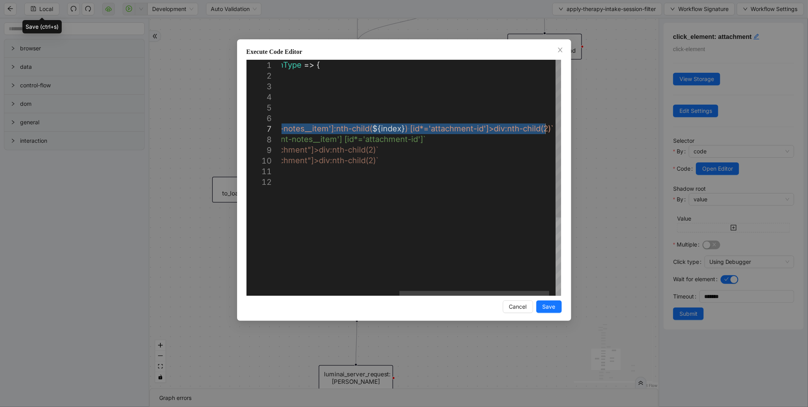
drag, startPoint x: 313, startPoint y: 130, endPoint x: 544, endPoint y: 128, distance: 230.9
click at [605, 190] on div "Execute Code Editor 1 2 3 4 5 6 7 8 9 10 11 12 ( { storage } : ExecuteCodeParam…" at bounding box center [404, 203] width 808 height 407
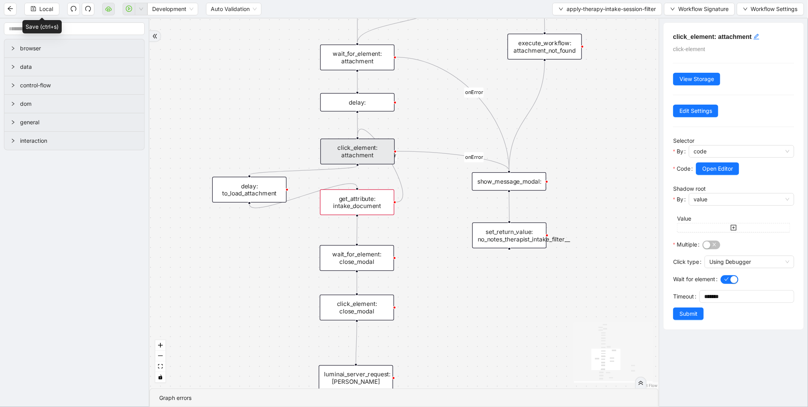
click at [380, 159] on div "click_element: attachment" at bounding box center [358, 152] width 74 height 26
click at [703, 172] on span "Open Editor" at bounding box center [718, 168] width 31 height 9
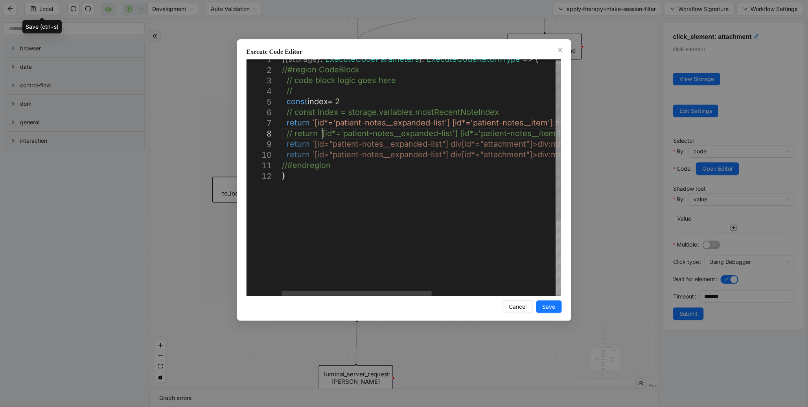
click at [323, 138] on div "//#region CodeBlock // code block logic goes here // const index = 2 // const i…" at bounding box center [537, 230] width 510 height 353
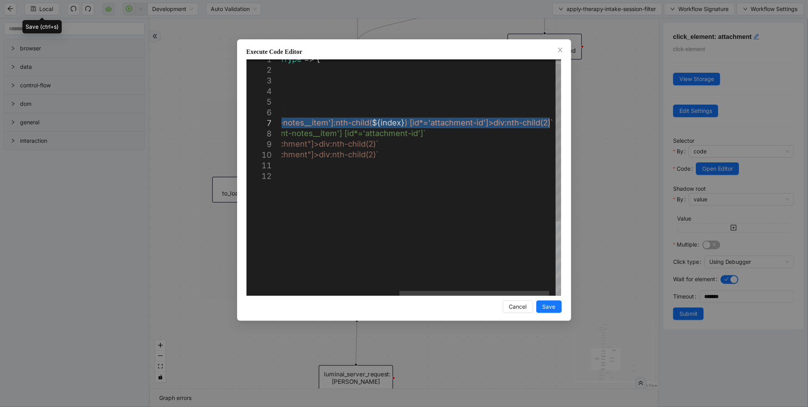
drag, startPoint x: 291, startPoint y: 111, endPoint x: 572, endPoint y: 122, distance: 281.1
click at [563, 50] on icon "close" at bounding box center [560, 50] width 6 height 6
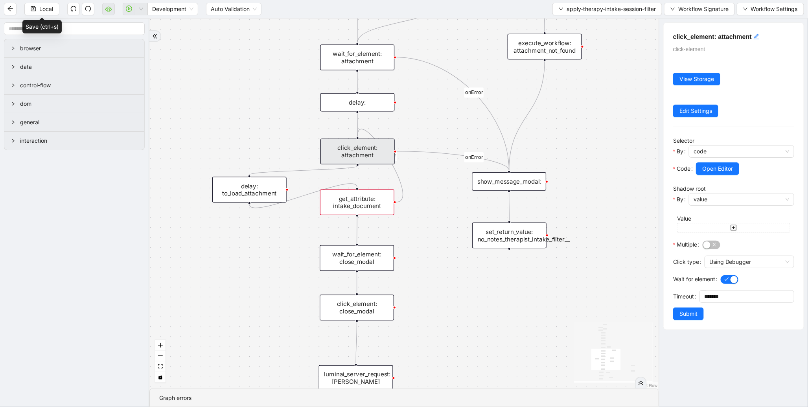
click at [397, 180] on icon "Edge from get_attribute: intake_document to click_element: attachment" at bounding box center [380, 165] width 45 height 73
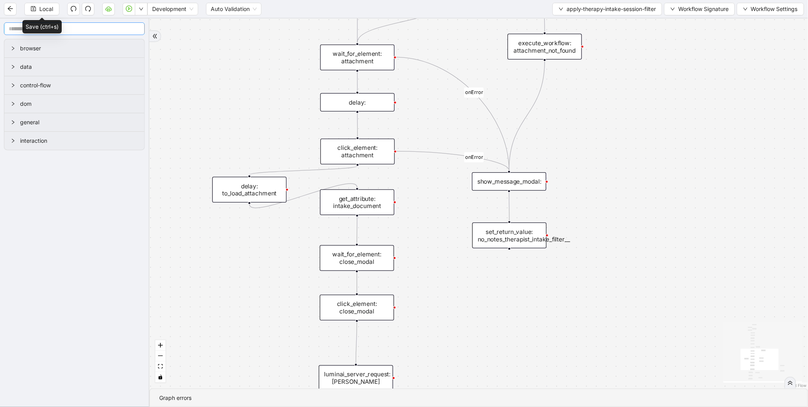
drag, startPoint x: 419, startPoint y: 199, endPoint x: 104, endPoint y: 30, distance: 357.3
click at [104, 30] on section "browser data control-flow dom general interaction therapist_intake_note_found f…" at bounding box center [404, 212] width 808 height 389
click at [103, 29] on input "text" at bounding box center [74, 28] width 141 height 13
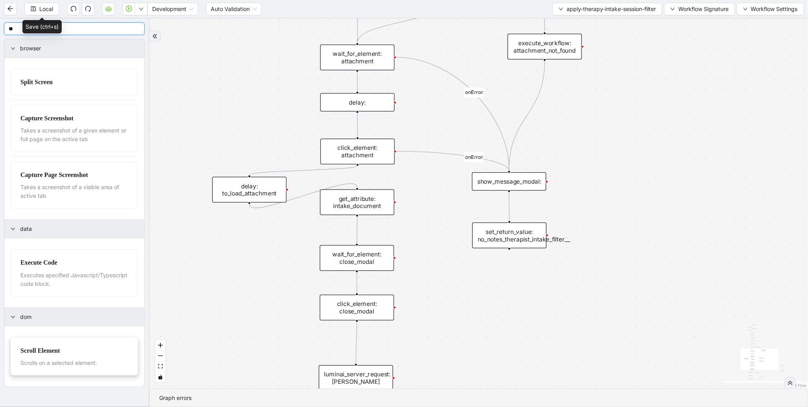
type input "**"
drag, startPoint x: 395, startPoint y: 203, endPoint x: 447, endPoint y: 272, distance: 86.5
click at [447, 272] on div "therapist_intake_note_found fallback success fallback onError onError trigger w…" at bounding box center [478, 203] width 659 height 370
drag, startPoint x: 449, startPoint y: 294, endPoint x: 365, endPoint y: 139, distance: 176.6
click at [365, 139] on div "trigger wait_for_element: most_recent_intake wait_for_element: attachment click…" at bounding box center [764, 203] width 830 height 467
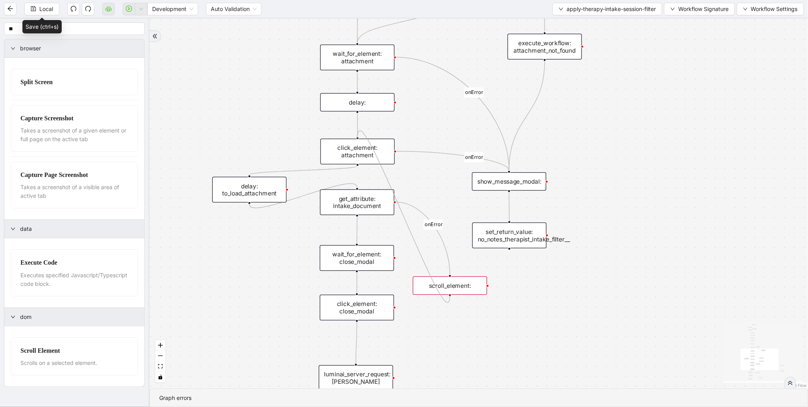
click at [474, 289] on div "scroll_element:" at bounding box center [450, 286] width 74 height 18
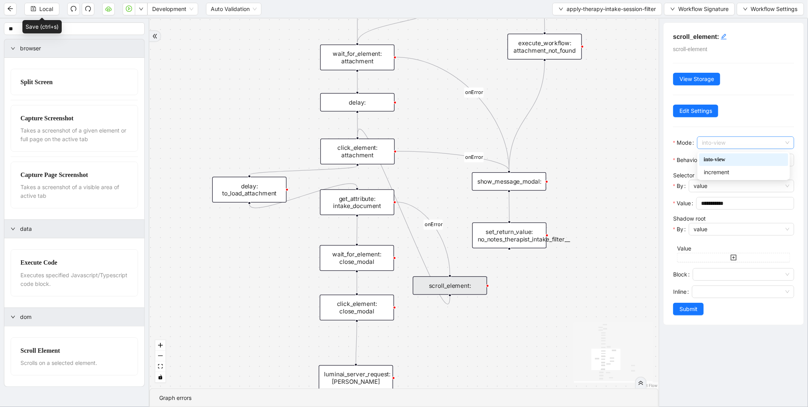
click at [733, 142] on span "into-view" at bounding box center [746, 143] width 88 height 12
click at [730, 131] on div "**********" at bounding box center [734, 174] width 140 height 302
click at [729, 162] on span "smooth" at bounding box center [750, 160] width 80 height 12
click at [727, 187] on div "auto" at bounding box center [748, 189] width 72 height 9
click at [725, 185] on span "value" at bounding box center [742, 186] width 96 height 12
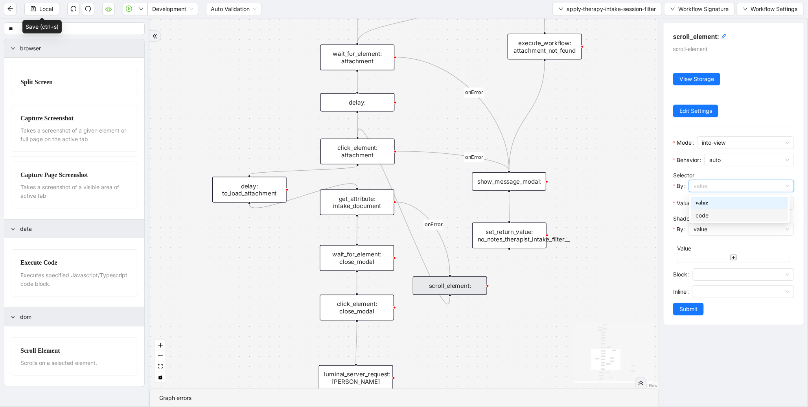
click at [714, 213] on div "code" at bounding box center [740, 215] width 88 height 9
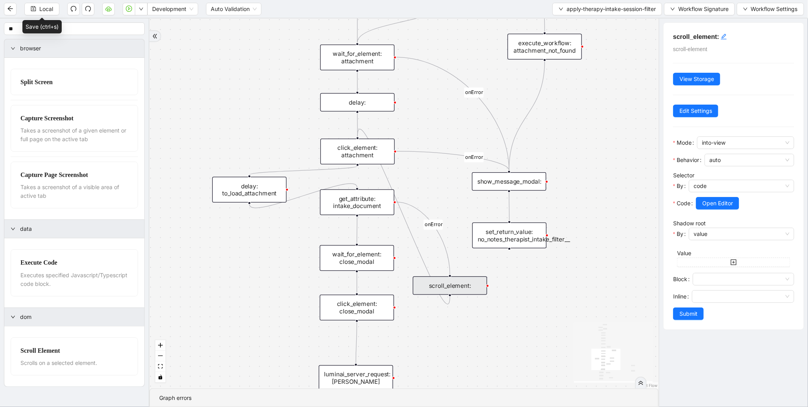
click at [718, 202] on span "Open Editor" at bounding box center [718, 203] width 31 height 9
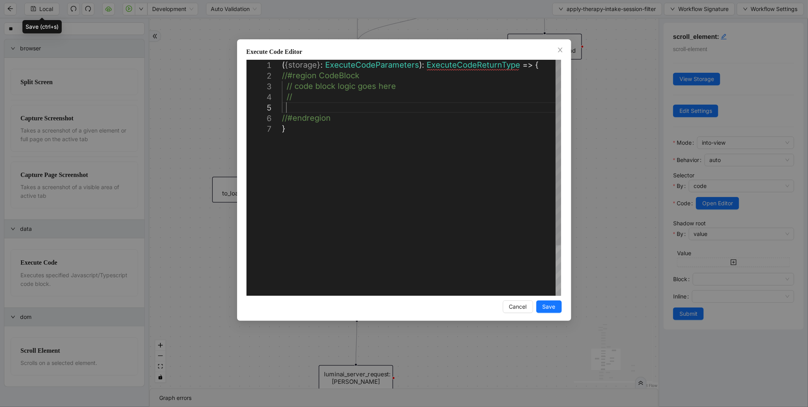
scroll to position [0, 4]
click at [303, 110] on div "( { storage } : ExecuteCodeParameters ): ExecuteCodeReturnType => { //#region C…" at bounding box center [421, 210] width 279 height 300
paste textarea "**********"
type textarea "**********"
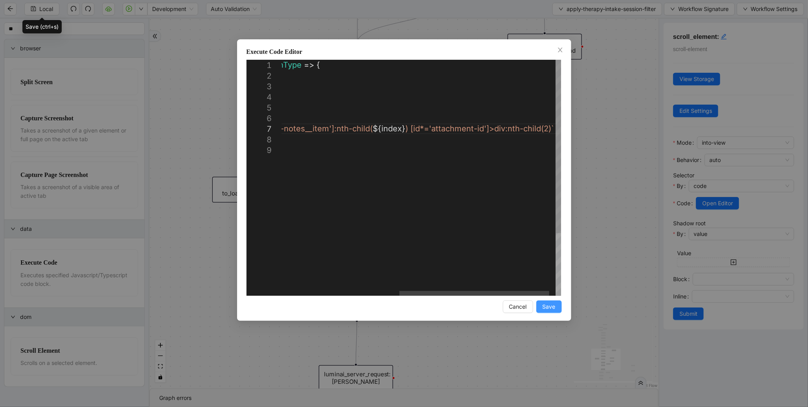
click at [555, 308] on span "Save" at bounding box center [549, 307] width 13 height 9
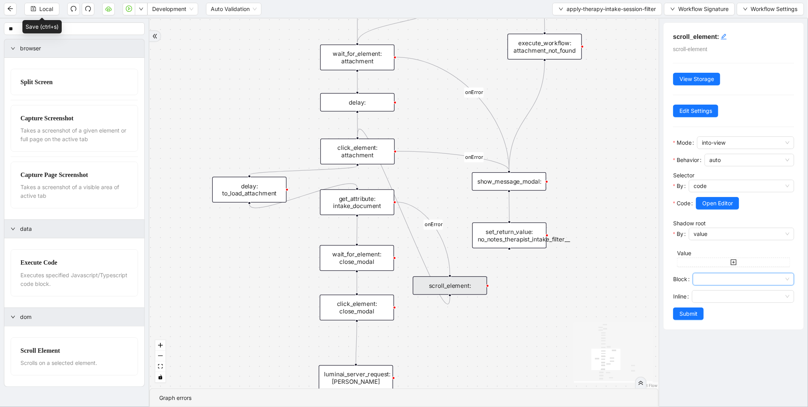
click at [764, 277] on input "Block" at bounding box center [744, 279] width 92 height 12
click at [728, 312] on div "center" at bounding box center [741, 308] width 85 height 9
click at [721, 304] on div at bounding box center [743, 305] width 102 height 5
click at [720, 294] on input "Inline" at bounding box center [743, 297] width 93 height 12
click at [712, 328] on div "center" at bounding box center [741, 325] width 85 height 9
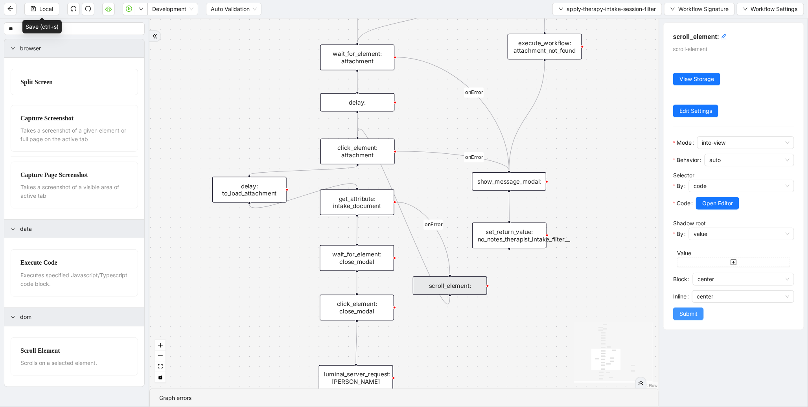
click at [690, 316] on span "Submit" at bounding box center [689, 314] width 18 height 9
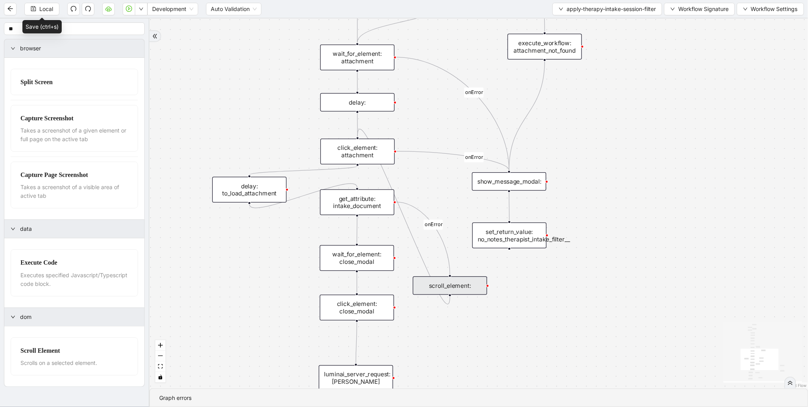
click at [454, 281] on div "scroll_element:" at bounding box center [450, 286] width 74 height 18
click at [450, 279] on div "scroll_element:" at bounding box center [450, 286] width 74 height 18
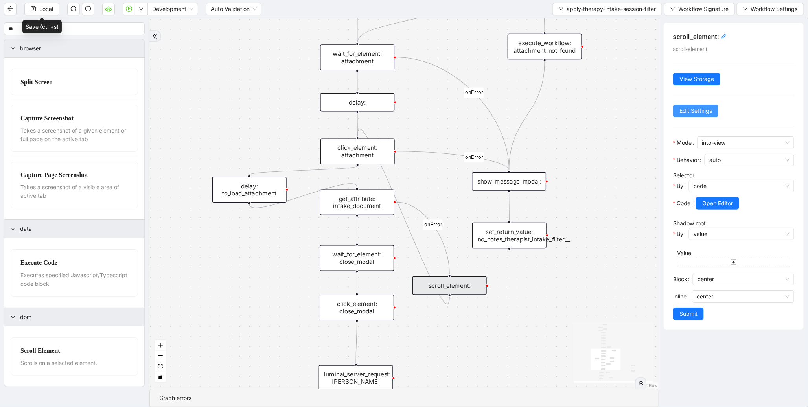
click at [679, 109] on button "Edit Settings" at bounding box center [695, 111] width 45 height 13
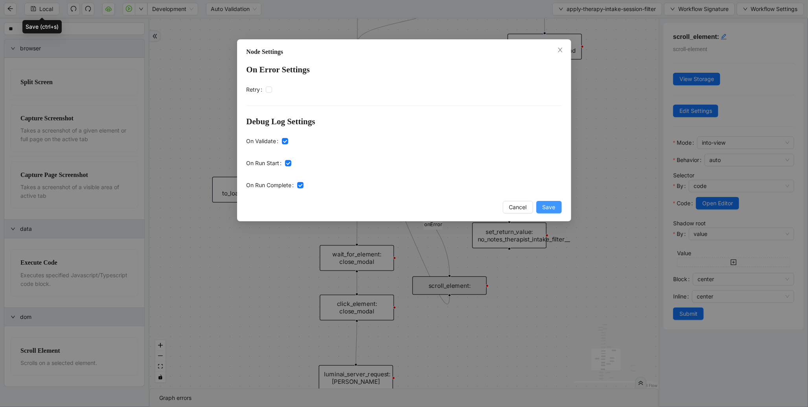
click at [559, 202] on button "Save" at bounding box center [550, 207] width 26 height 13
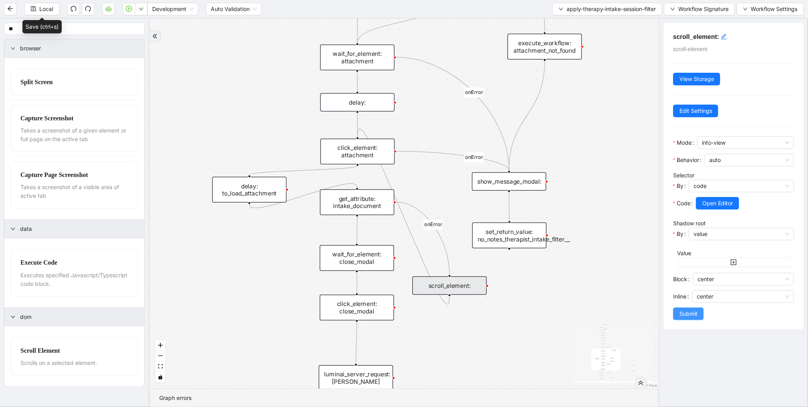
click at [686, 312] on span "Submit" at bounding box center [689, 314] width 18 height 9
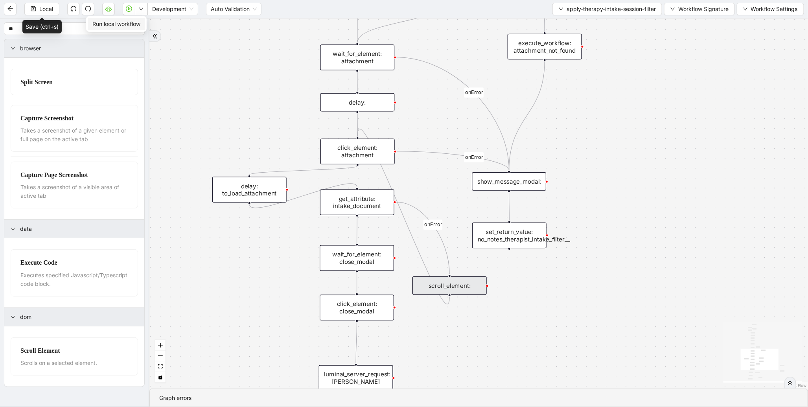
click at [133, 26] on span "Run local workflow" at bounding box center [116, 24] width 48 height 9
click at [457, 287] on div "scroll_element:" at bounding box center [450, 286] width 74 height 18
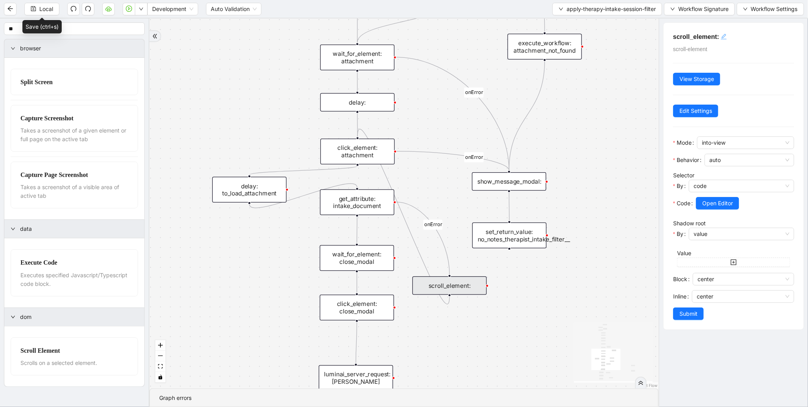
click at [724, 36] on icon "edit" at bounding box center [724, 37] width 6 height 6
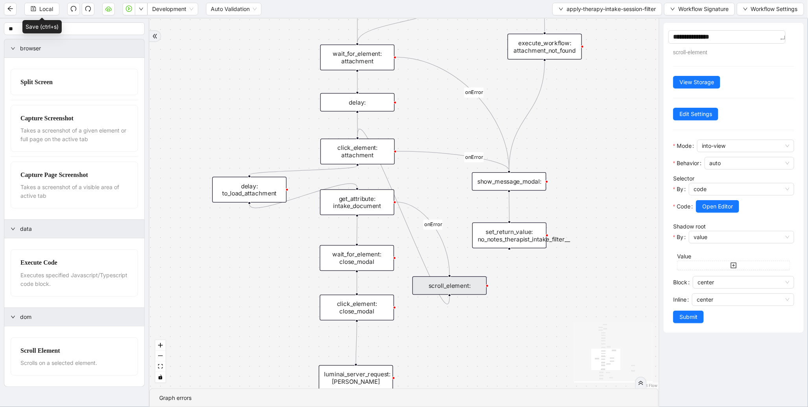
type textarea "**********"
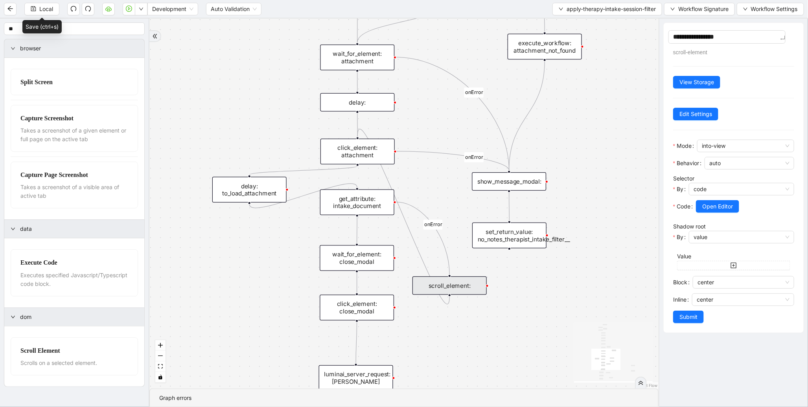
type textarea "**********"
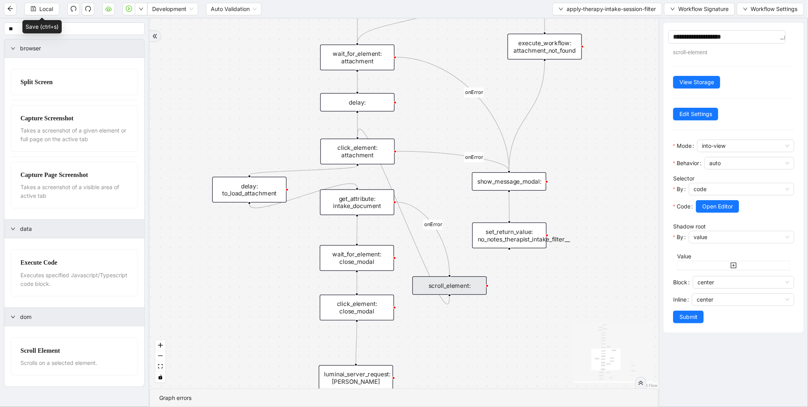
type textarea "**********"
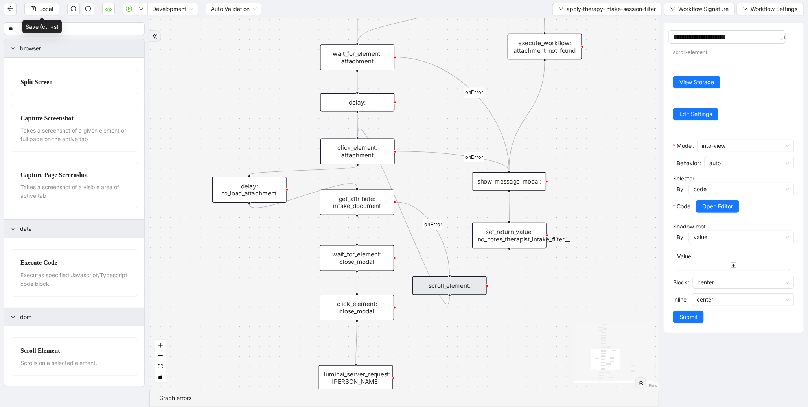
type textarea "**********"
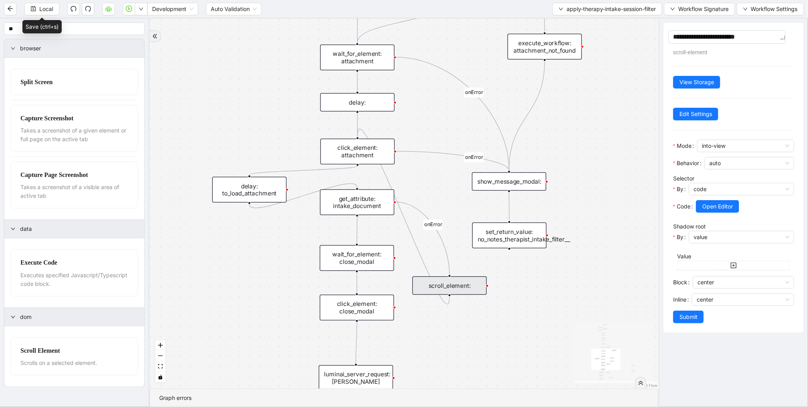
click at [685, 320] on button "Submit" at bounding box center [688, 317] width 31 height 13
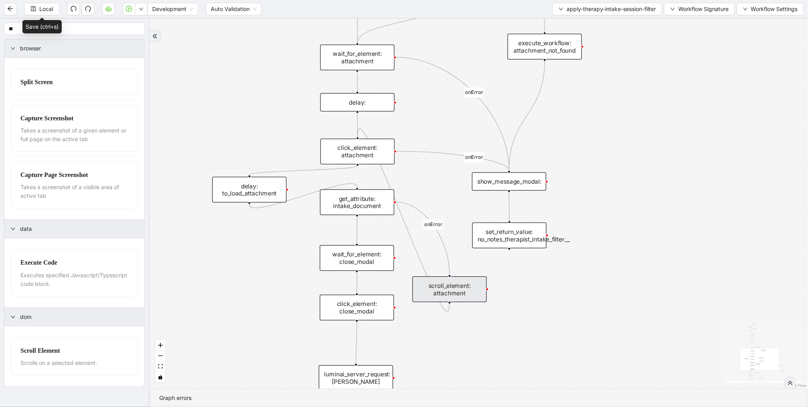
click at [450, 295] on div "scroll_element: attachment" at bounding box center [450, 290] width 74 height 26
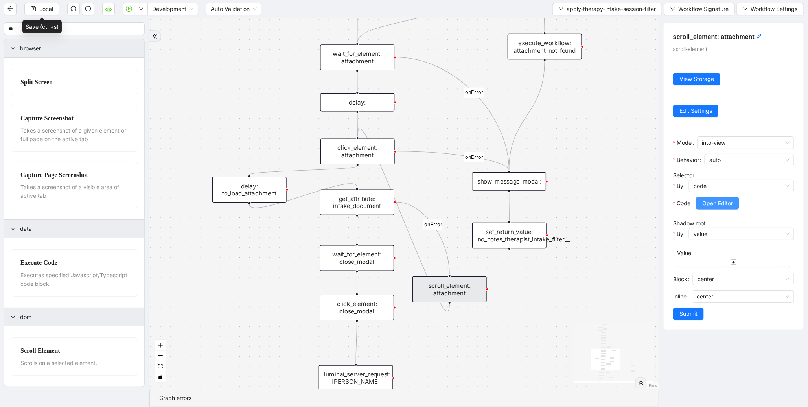
click at [733, 201] on span "Open Editor" at bounding box center [718, 203] width 31 height 9
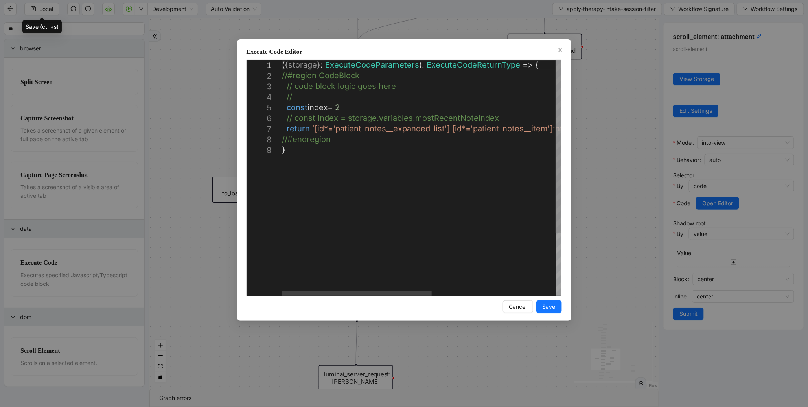
scroll to position [0, 4]
click at [331, 103] on div "( { storage } : ExecuteCodeParameters ): ExecuteCodeReturnType => { //#region C…" at bounding box center [537, 220] width 510 height 321
click at [327, 116] on div "( { storage } : ExecuteCodeParameters ): ExecuteCodeReturnType => { //#region C…" at bounding box center [537, 220] width 510 height 321
type textarea "**********"
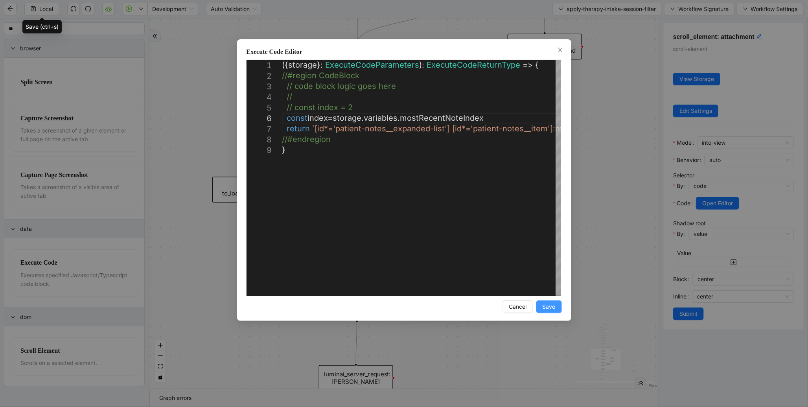
click at [553, 309] on span "Save" at bounding box center [549, 307] width 13 height 9
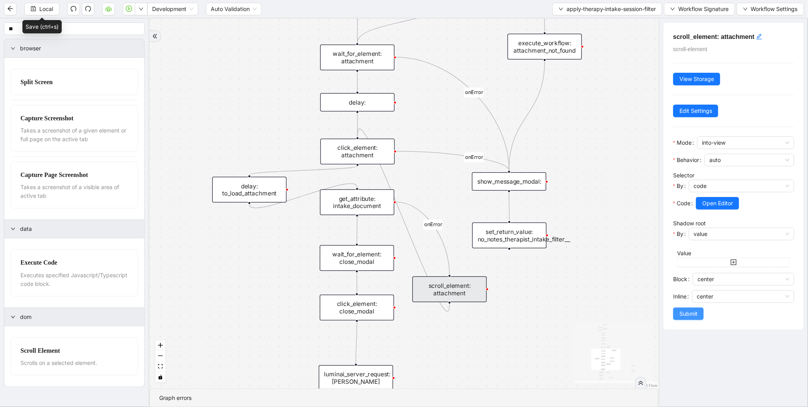
click at [696, 317] on span "Submit" at bounding box center [689, 314] width 18 height 9
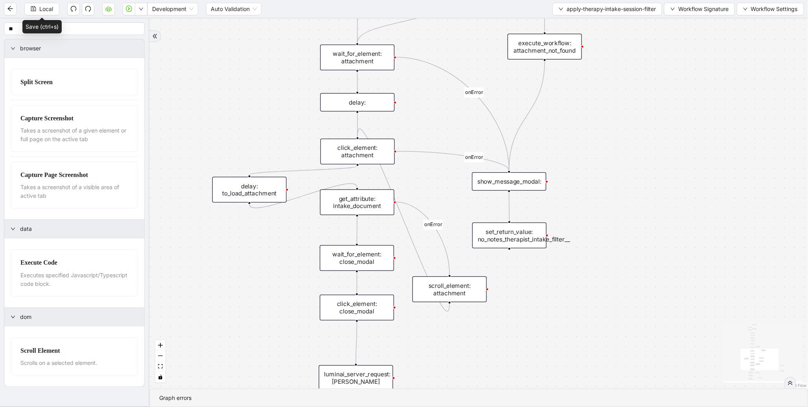
click at [357, 149] on div "click_element: attachment" at bounding box center [358, 152] width 74 height 26
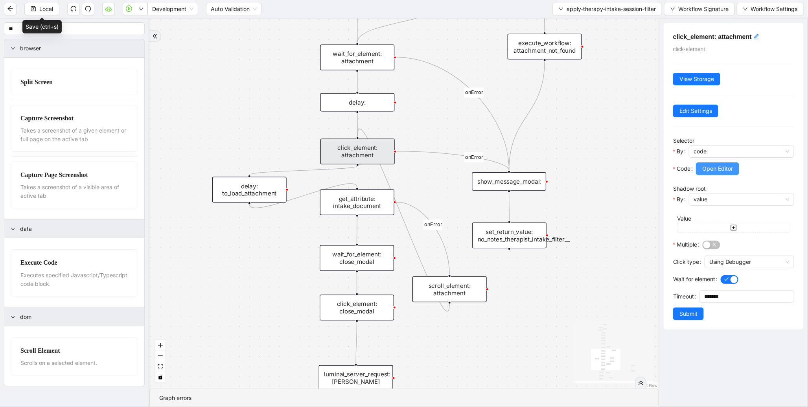
click at [723, 172] on span "Open Editor" at bounding box center [718, 168] width 31 height 9
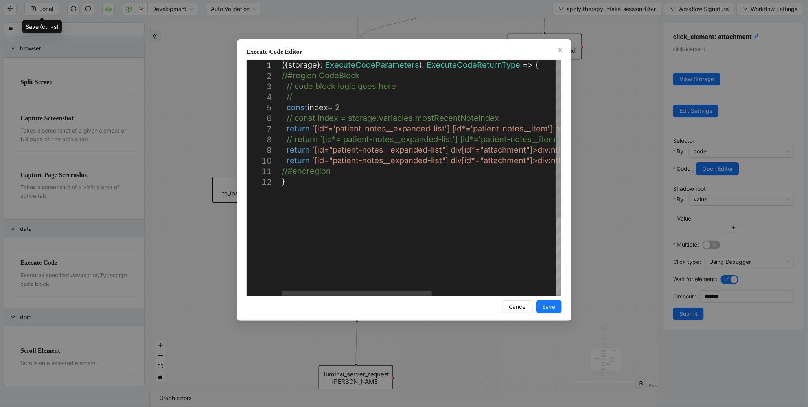
scroll to position [0, 317]
click at [333, 108] on div "({ storage }: ExecuteCodeParameters ): ExecuteCodeReturnType => { //#region Cod…" at bounding box center [537, 236] width 510 height 353
click at [330, 120] on div "( { storage } : ExecuteCodeParameters ): ExecuteCodeReturnType => { //#region C…" at bounding box center [537, 236] width 510 height 353
type textarea "**********"
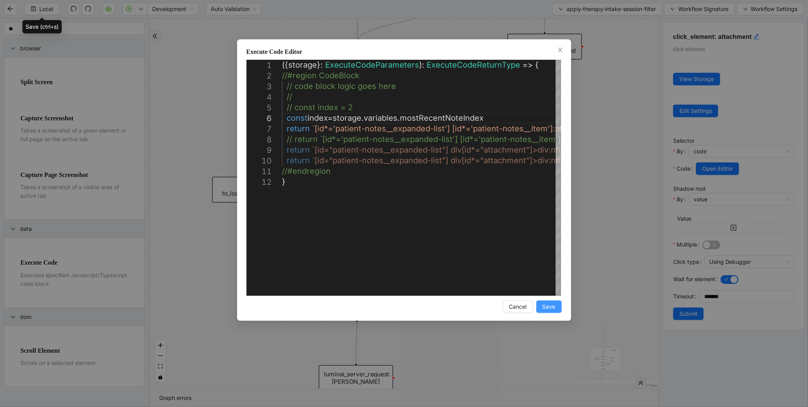
click at [544, 303] on span "Save" at bounding box center [549, 307] width 13 height 9
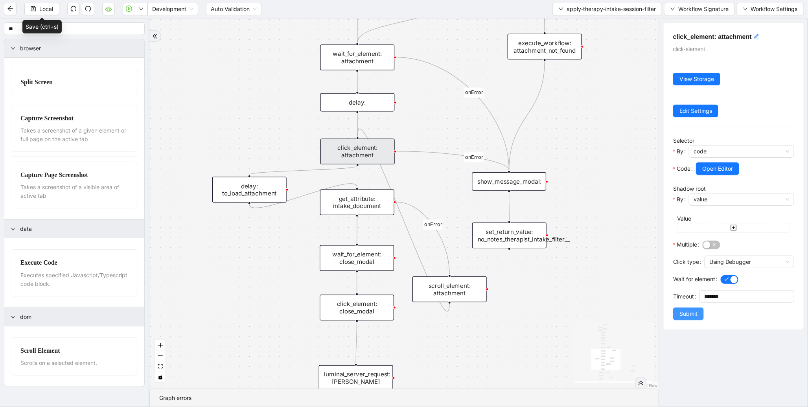
click at [685, 318] on span "Submit" at bounding box center [689, 314] width 18 height 9
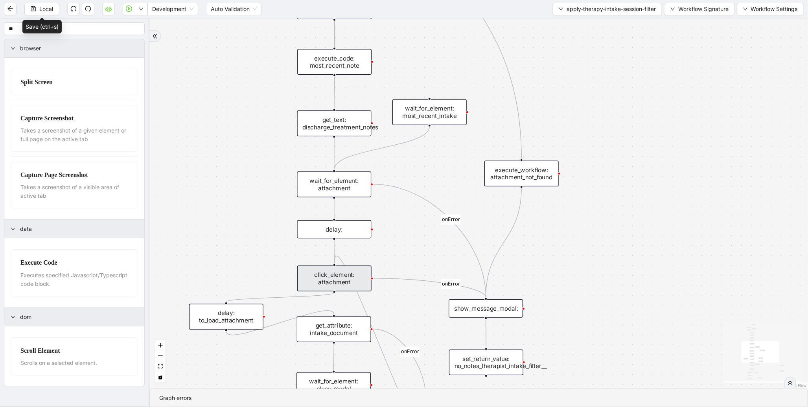
drag, startPoint x: 230, startPoint y: 82, endPoint x: 244, endPoint y: 206, distance: 124.7
click at [207, 207] on div "therapist_intake_note_found fallback success fallback onError onError onError t…" at bounding box center [478, 203] width 659 height 370
click at [332, 178] on div "wait_for_element: attachment" at bounding box center [334, 185] width 74 height 26
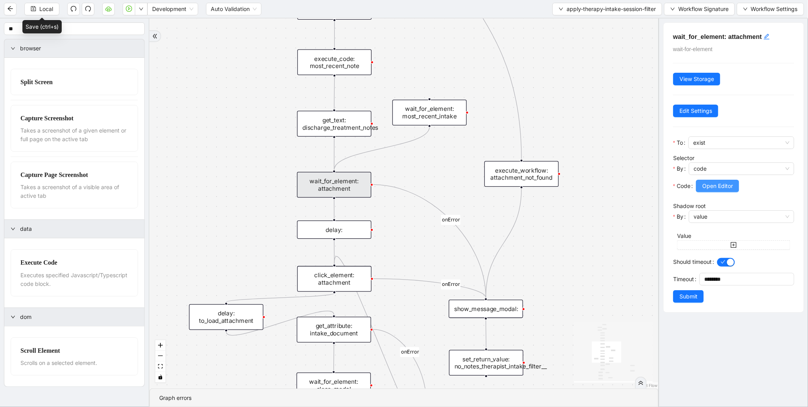
click at [721, 190] on span "Open Editor" at bounding box center [718, 186] width 31 height 9
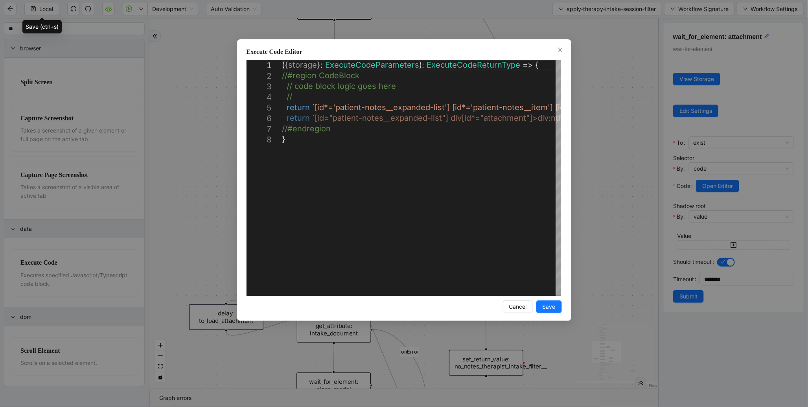
click at [642, 165] on div "**********" at bounding box center [404, 203] width 808 height 407
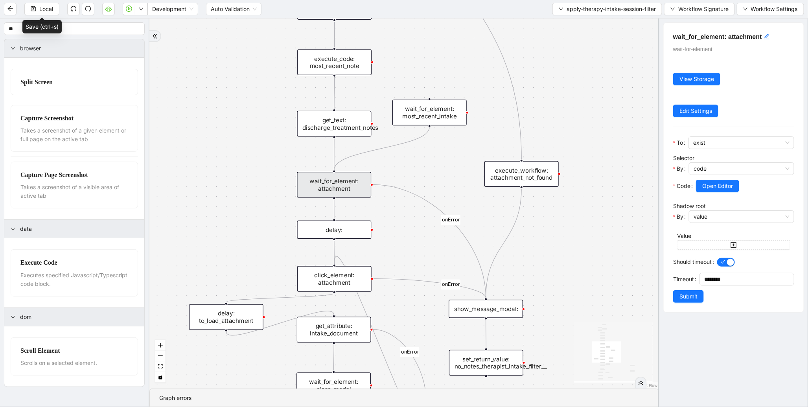
click at [321, 118] on div "get_text: discharge_treatment_notes" at bounding box center [334, 124] width 74 height 26
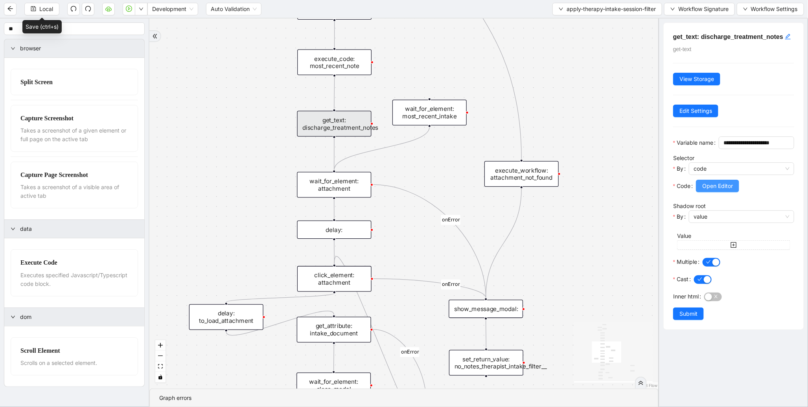
click at [725, 190] on span "Open Editor" at bounding box center [718, 186] width 31 height 9
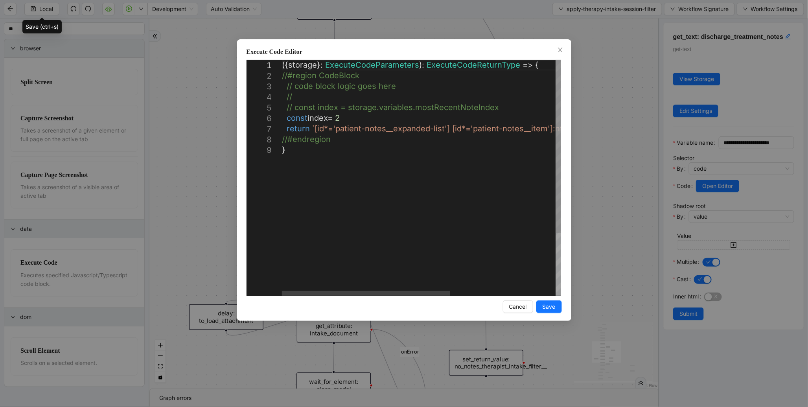
click at [353, 109] on div "({ storage }: ExecuteCodeParameters ): ExecuteCodeReturnType => { //#region Cod…" at bounding box center [509, 220] width 454 height 321
click at [336, 120] on div "({ storage }: ExecuteCodeParameters ): ExecuteCodeReturnType => { //#region Cod…" at bounding box center [509, 220] width 454 height 321
type textarea "**********"
click at [550, 305] on span "Save" at bounding box center [549, 307] width 13 height 9
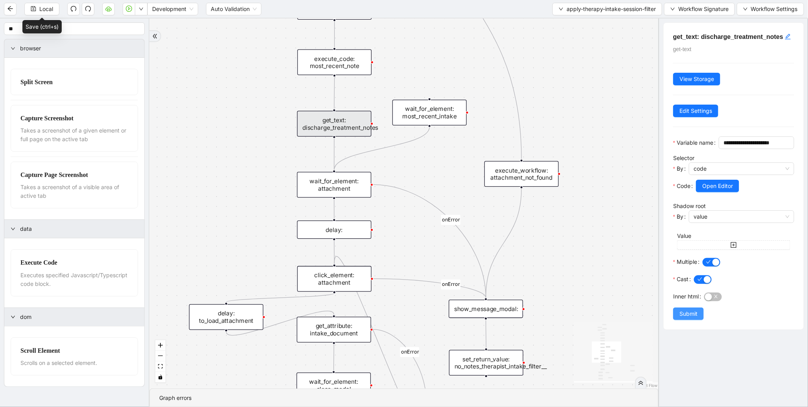
click at [699, 320] on button "Submit" at bounding box center [688, 314] width 31 height 13
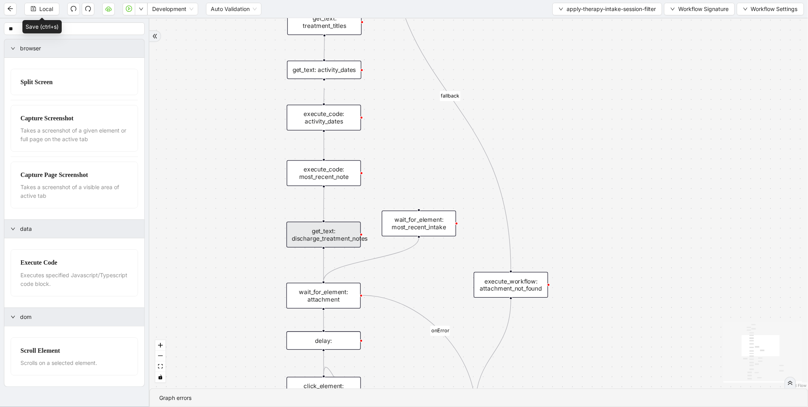
drag, startPoint x: 256, startPoint y: 130, endPoint x: 254, endPoint y: 247, distance: 116.5
click at [245, 246] on div "therapist_intake_note_found fallback success fallback onError onError onError t…" at bounding box center [478, 203] width 659 height 370
click at [312, 185] on div "execute_code: most_recent_note" at bounding box center [323, 179] width 74 height 26
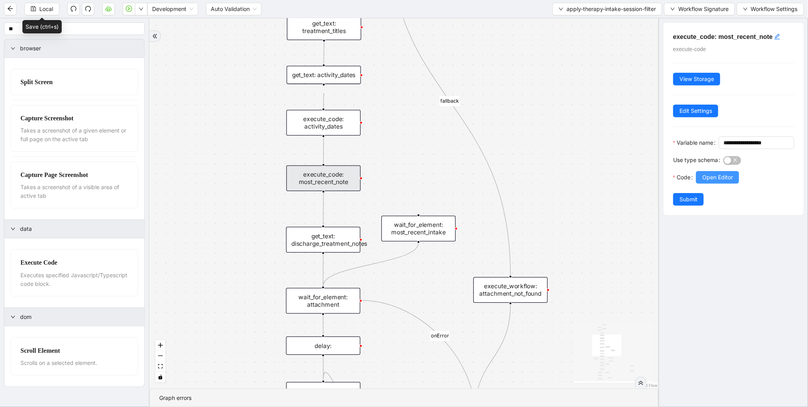
click at [737, 184] on button "Open Editor" at bounding box center [717, 177] width 43 height 13
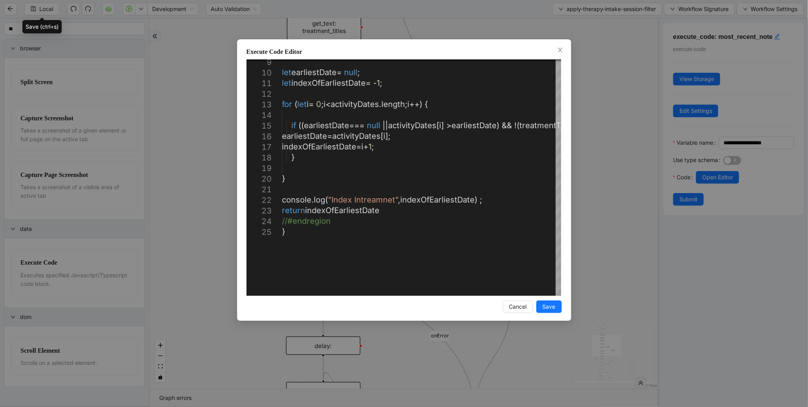
click at [591, 159] on div "**********" at bounding box center [404, 203] width 808 height 407
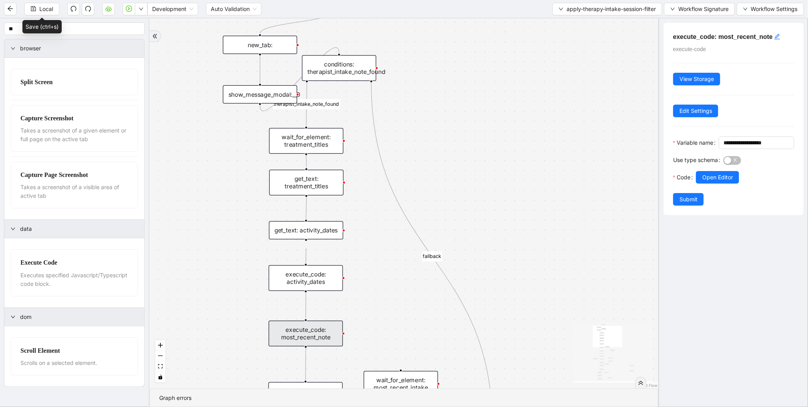
drag, startPoint x: 610, startPoint y: 123, endPoint x: 586, endPoint y: 341, distance: 219.2
click at [586, 341] on div "therapist_intake_note_found fallback success fallback onError onError onError t…" at bounding box center [403, 203] width 509 height 370
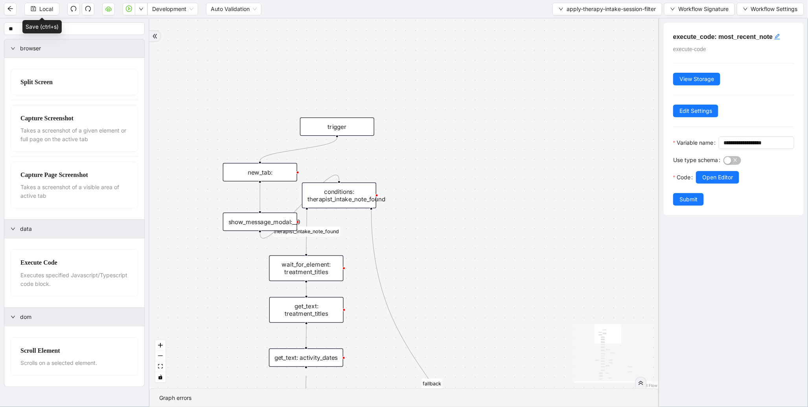
drag, startPoint x: 526, startPoint y: 222, endPoint x: 524, endPoint y: 273, distance: 51.2
click at [532, 273] on div "therapist_intake_note_found fallback success fallback onError onError onError t…" at bounding box center [403, 203] width 509 height 370
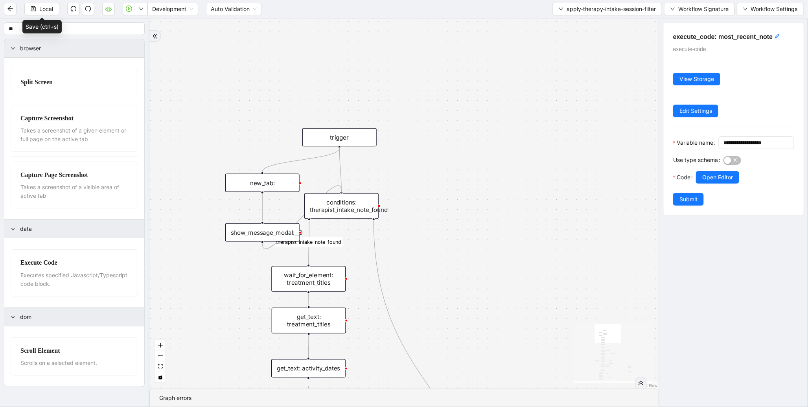
drag, startPoint x: 339, startPoint y: 146, endPoint x: 341, endPoint y: 193, distance: 47.6
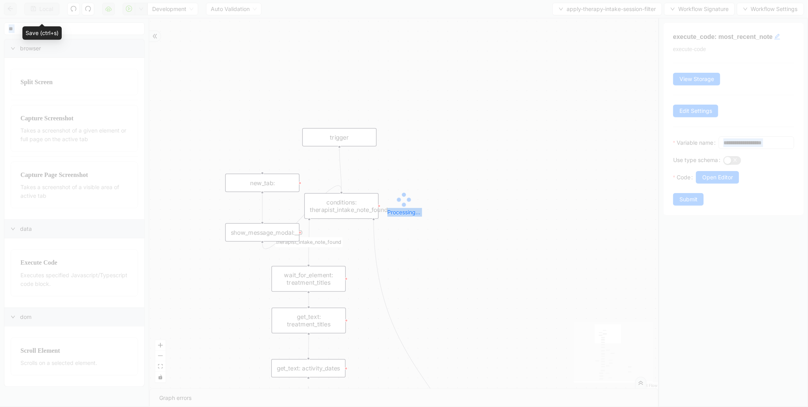
drag, startPoint x: 453, startPoint y: 247, endPoint x: 453, endPoint y: 100, distance: 147.5
click at [453, 100] on div "Processing... Local Development Auto Validation apply-therapy-intake-session-fi…" at bounding box center [404, 203] width 808 height 407
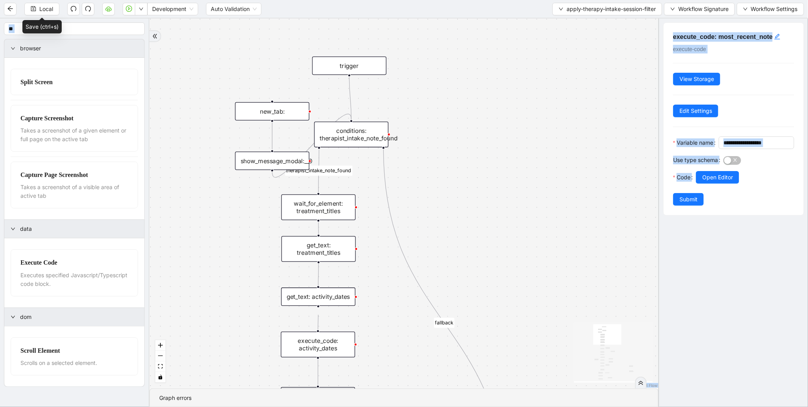
drag, startPoint x: 466, startPoint y: 227, endPoint x: 470, endPoint y: 111, distance: 115.3
click at [470, 109] on div "therapist_intake_note_found fallback success fallback onError onError onError t…" at bounding box center [403, 203] width 509 height 370
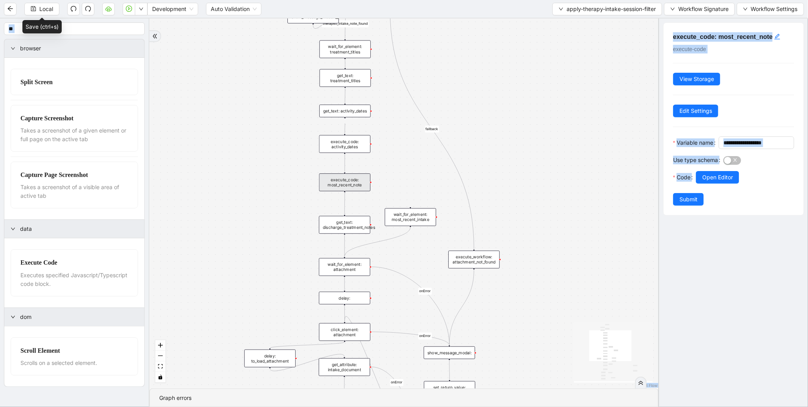
drag, startPoint x: 286, startPoint y: 254, endPoint x: 282, endPoint y: 79, distance: 174.3
click at [282, 80] on div "therapist_intake_note_found fallback success fallback onError onError onError t…" at bounding box center [403, 203] width 509 height 370
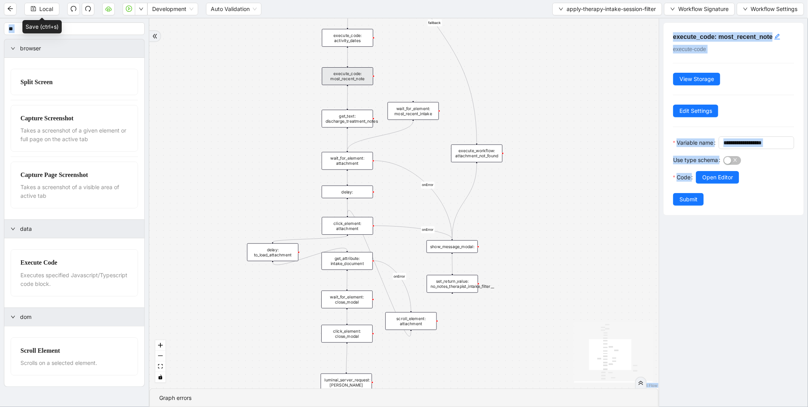
drag, startPoint x: 293, startPoint y: 155, endPoint x: 286, endPoint y: 57, distance: 98.2
click at [286, 57] on div "therapist_intake_note_found fallback success fallback onError onError onError t…" at bounding box center [403, 203] width 509 height 370
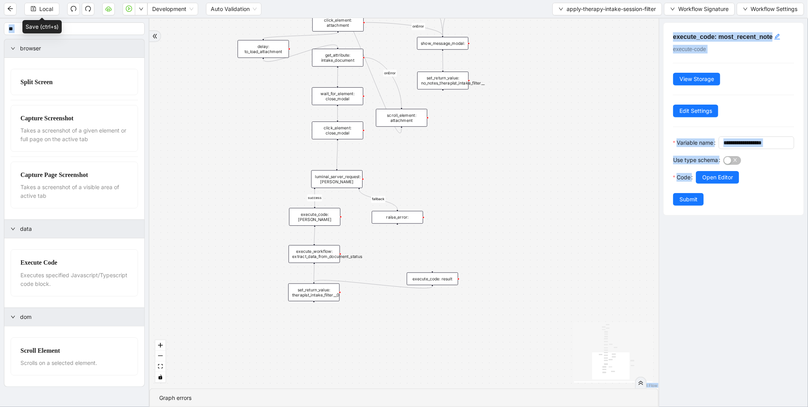
drag, startPoint x: 255, startPoint y: 320, endPoint x: 252, endPoint y: 215, distance: 105.5
click at [252, 215] on div "therapist_intake_note_found fallback success fallback onError onError onError t…" at bounding box center [403, 203] width 509 height 370
click at [48, 14] on button "Local" at bounding box center [41, 9] width 35 height 13
drag, startPoint x: 564, startPoint y: 129, endPoint x: 580, endPoint y: 34, distance: 96.2
click at [577, 14] on section "Local Development Auto Validation apply-therapy-intake-session-filter Workflow …" at bounding box center [404, 203] width 808 height 407
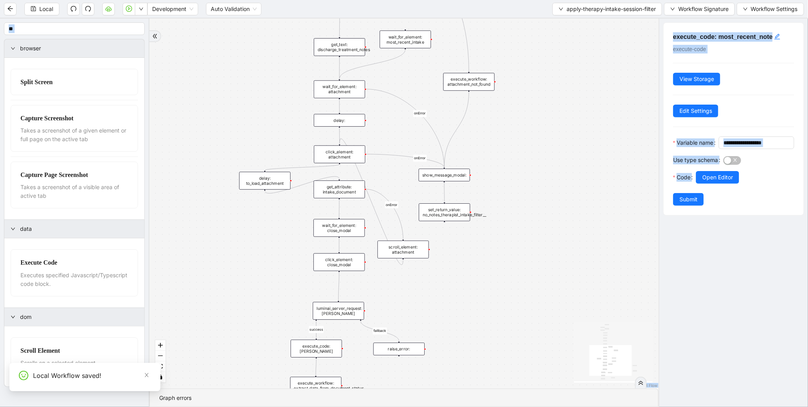
drag, startPoint x: 583, startPoint y: 74, endPoint x: 590, endPoint y: 258, distance: 183.8
click at [589, 282] on div "therapist_intake_note_found fallback success fallback onError onError onError t…" at bounding box center [403, 203] width 509 height 370
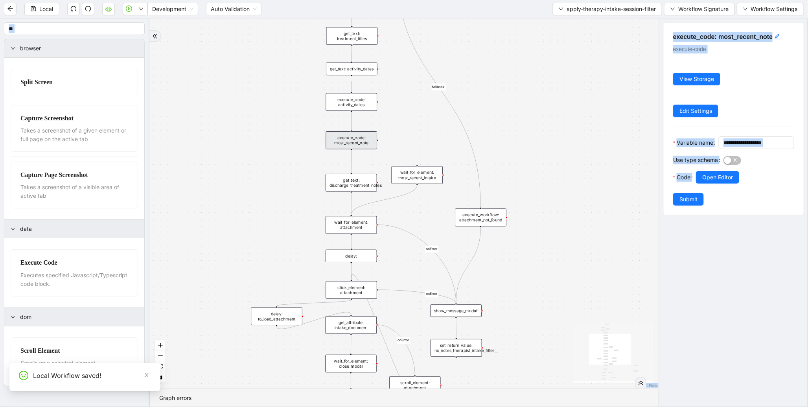
drag, startPoint x: 599, startPoint y: 170, endPoint x: 600, endPoint y: 279, distance: 109.0
click at [600, 279] on div "therapist_intake_note_found fallback success fallback onError onError onError t…" at bounding box center [403, 203] width 509 height 370
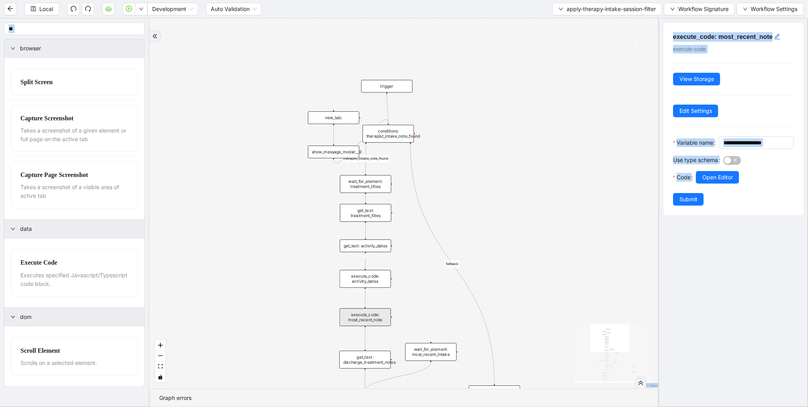
drag, startPoint x: 600, startPoint y: 206, endPoint x: 596, endPoint y: 220, distance: 14.6
click at [600, 260] on div "therapist_intake_note_found fallback success fallback onError onError onError t…" at bounding box center [403, 203] width 509 height 370
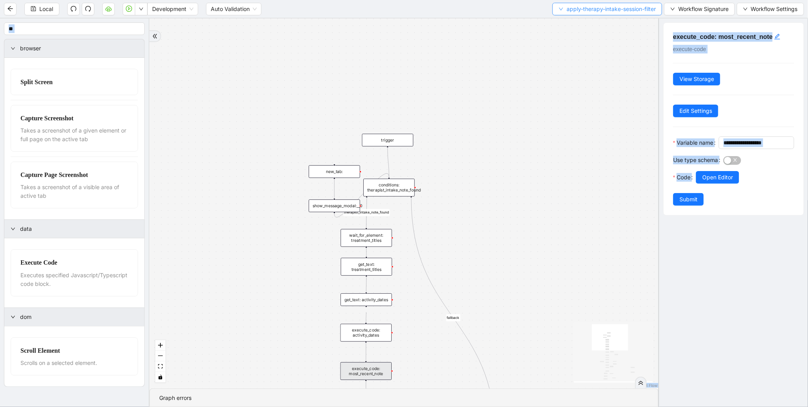
click at [584, 10] on span "apply-therapy-intake-session-filter" at bounding box center [611, 9] width 89 height 9
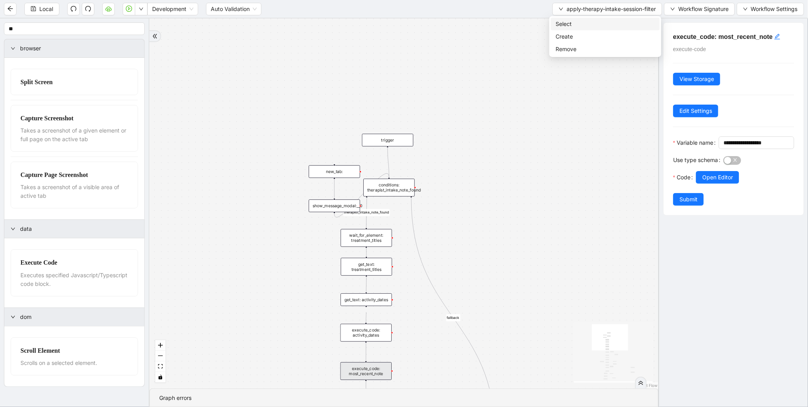
click at [579, 25] on span "Select" at bounding box center [606, 24] width 100 height 9
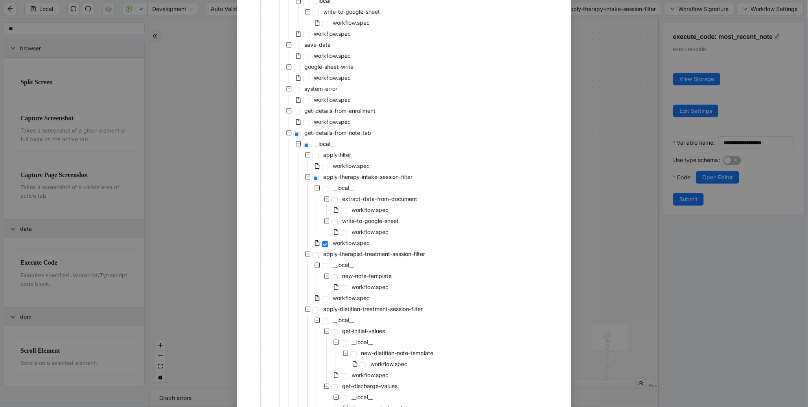
scroll to position [1481, 0]
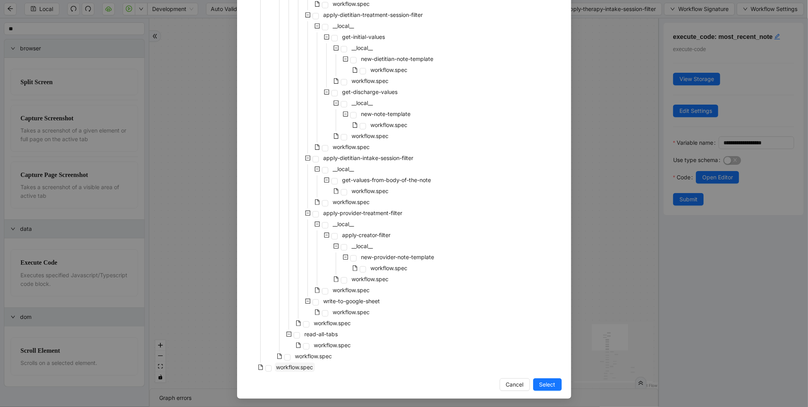
click at [295, 368] on span "workflow.spec" at bounding box center [295, 367] width 37 height 7
click at [547, 382] on span "Select" at bounding box center [548, 384] width 16 height 9
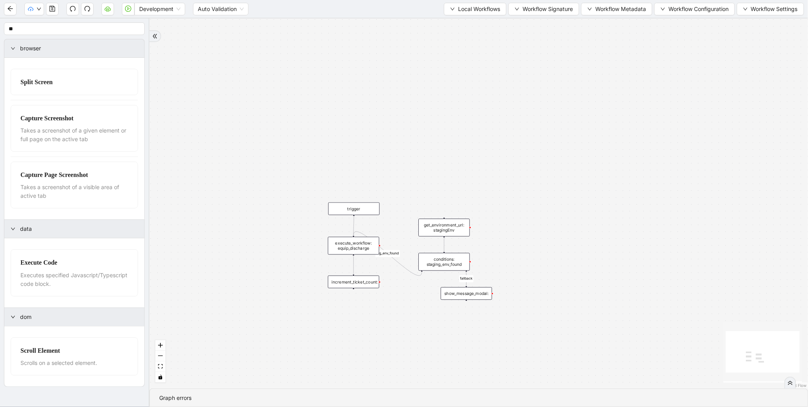
drag, startPoint x: 382, startPoint y: 285, endPoint x: 444, endPoint y: 115, distance: 181.2
click at [444, 115] on div "fallback stg_env_found trigger execute_workflow: equip_discharge get_environmen…" at bounding box center [478, 203] width 659 height 370
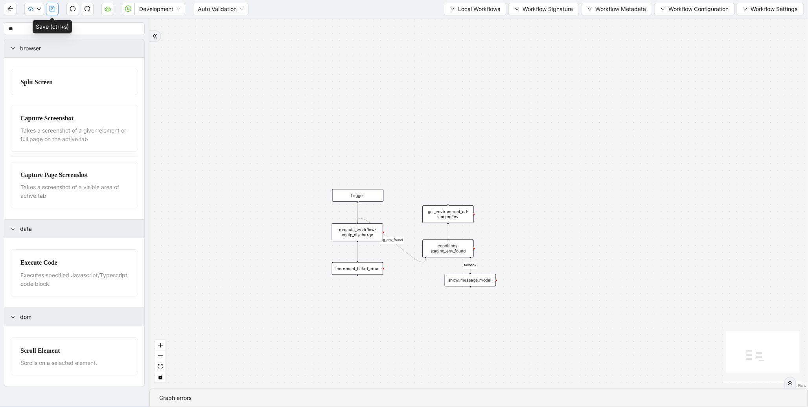
click at [52, 10] on icon "save" at bounding box center [52, 9] width 6 height 6
click at [36, 25] on span "Dev: Update Needed" at bounding box center [58, 24] width 57 height 9
drag, startPoint x: 408, startPoint y: 169, endPoint x: 432, endPoint y: 81, distance: 91.5
click at [432, 81] on div "fallback stg_env_found trigger execute_workflow: equip_discharge get_environmen…" at bounding box center [478, 203] width 659 height 370
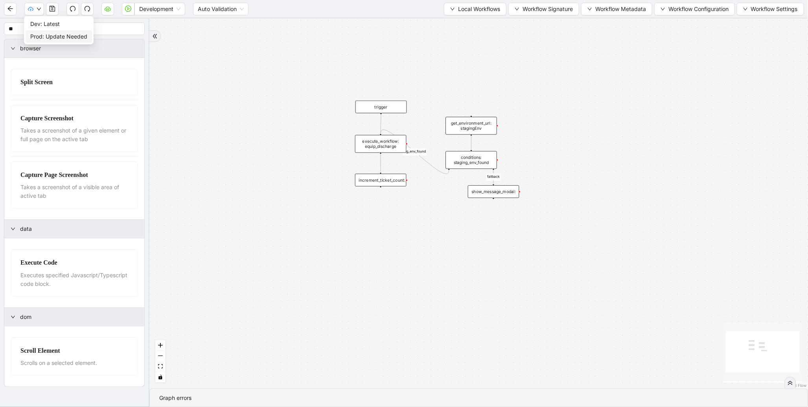
click at [57, 35] on span "Prod: Update Needed" at bounding box center [58, 36] width 57 height 9
click at [38, 11] on icon "down" at bounding box center [39, 9] width 5 height 5
click at [215, 113] on div "fallback stg_env_found trigger execute_workflow: equip_discharge get_environmen…" at bounding box center [478, 203] width 659 height 370
drag, startPoint x: 270, startPoint y: 123, endPoint x: 268, endPoint y: 202, distance: 79.1
click at [268, 202] on div "fallback stg_env_found trigger execute_workflow: equip_discharge get_environmen…" at bounding box center [478, 203] width 659 height 370
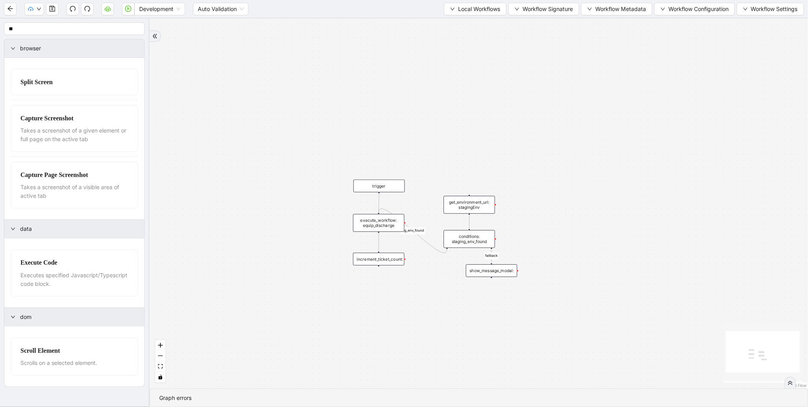
drag, startPoint x: 220, startPoint y: 159, endPoint x: 223, endPoint y: 107, distance: 52.0
click at [223, 107] on div "fallback stg_env_found trigger execute_workflow: equip_discharge get_environmen…" at bounding box center [478, 203] width 659 height 370
